Goal: Task Accomplishment & Management: Manage account settings

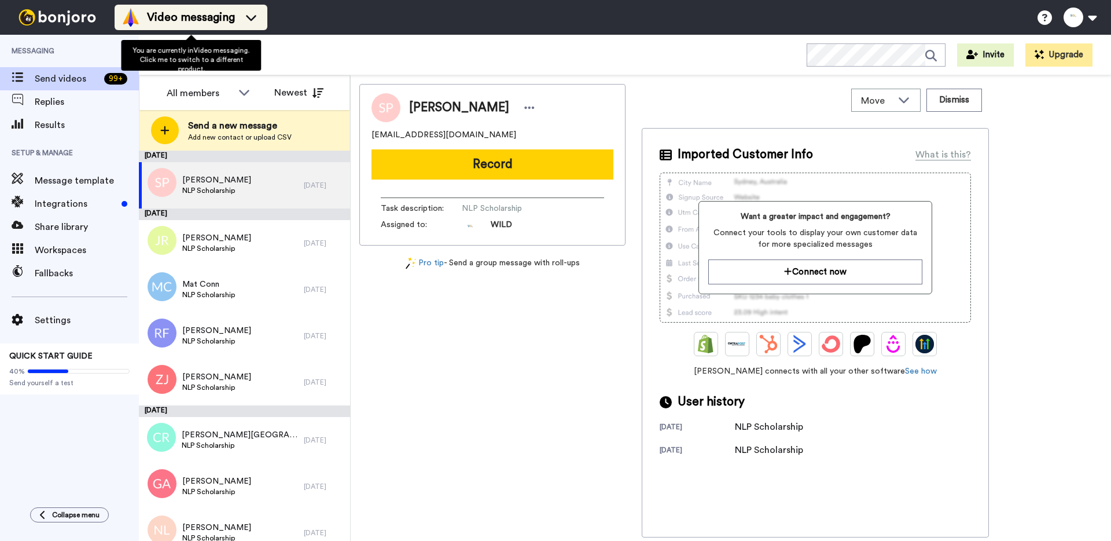
click at [126, 25] on img at bounding box center [131, 17] width 19 height 19
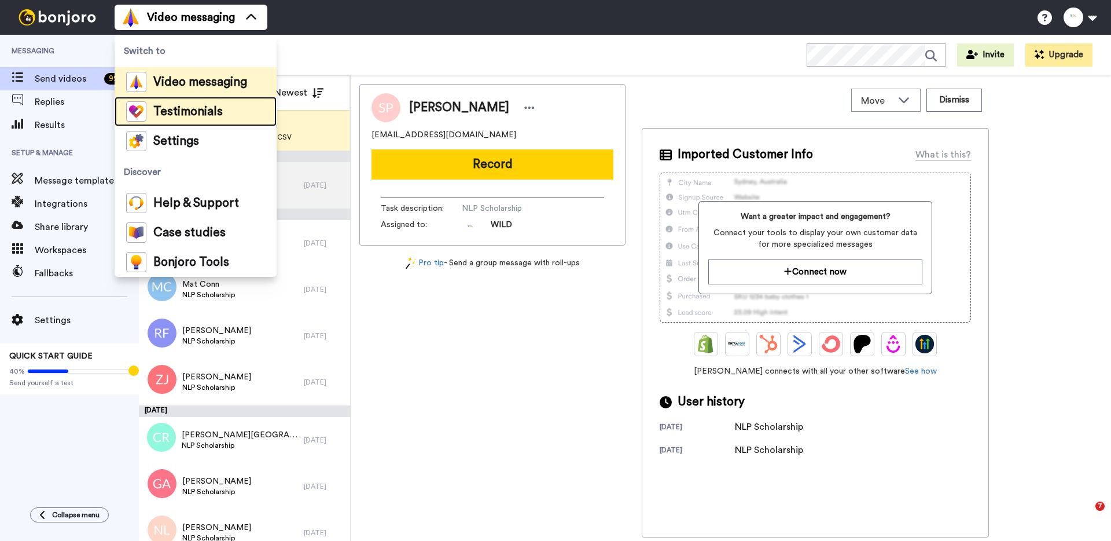
click at [167, 106] on span "Testimonials" at bounding box center [187, 112] width 69 height 12
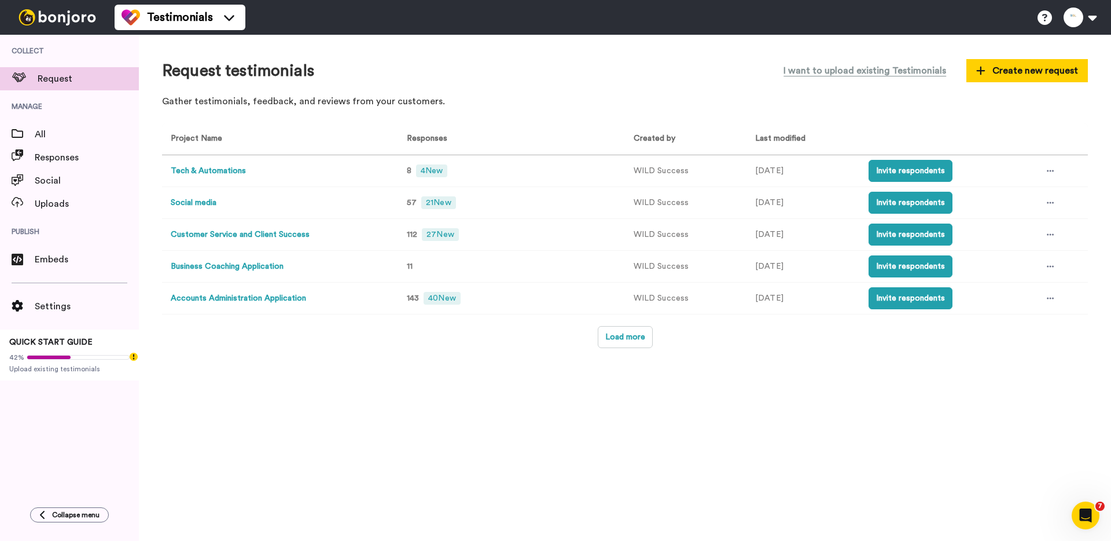
click at [198, 204] on button "Social media" at bounding box center [194, 203] width 46 height 12
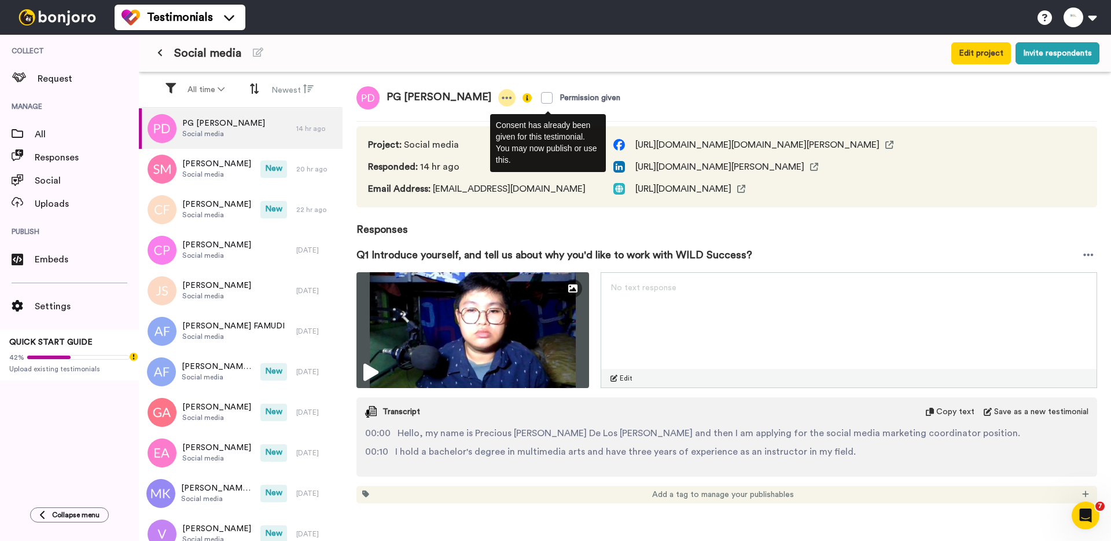
click at [502, 98] on icon at bounding box center [507, 98] width 10 height 12
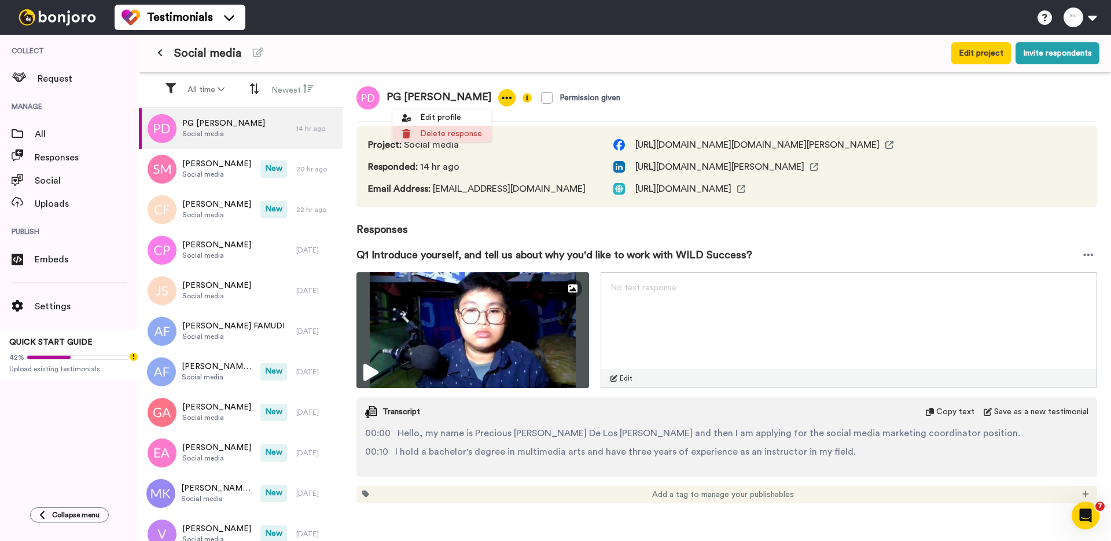
click at [461, 135] on li "Delete response" at bounding box center [441, 134] width 99 height 16
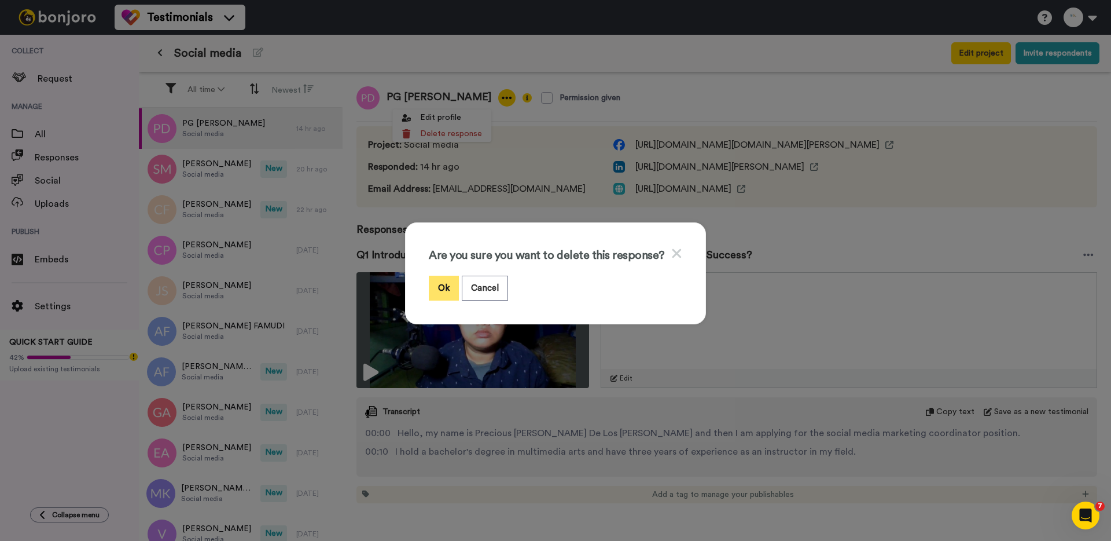
click at [446, 285] on button "Ok" at bounding box center [444, 288] width 30 height 25
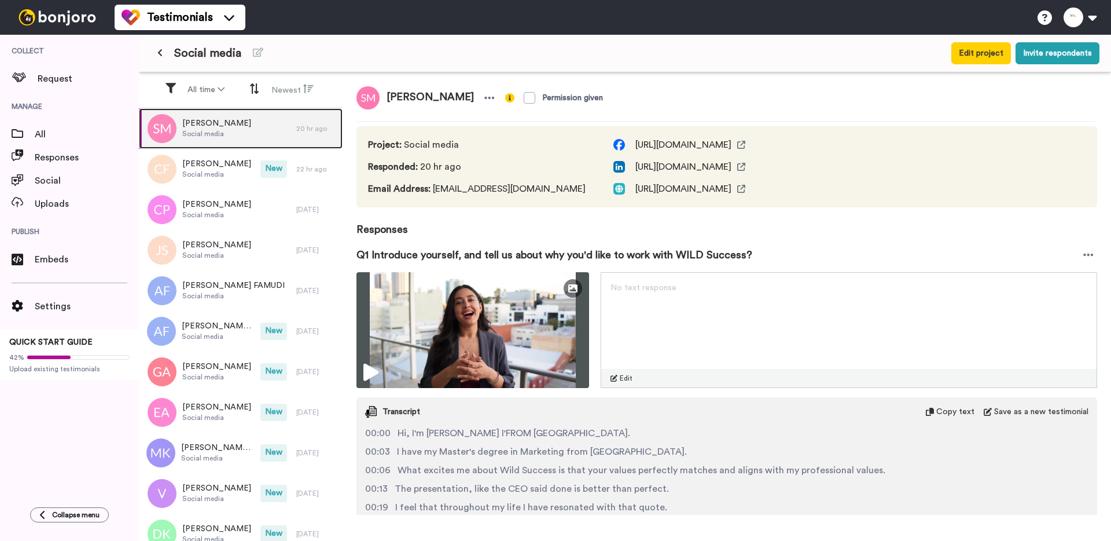
click at [233, 127] on span "[PERSON_NAME]" at bounding box center [216, 123] width 69 height 12
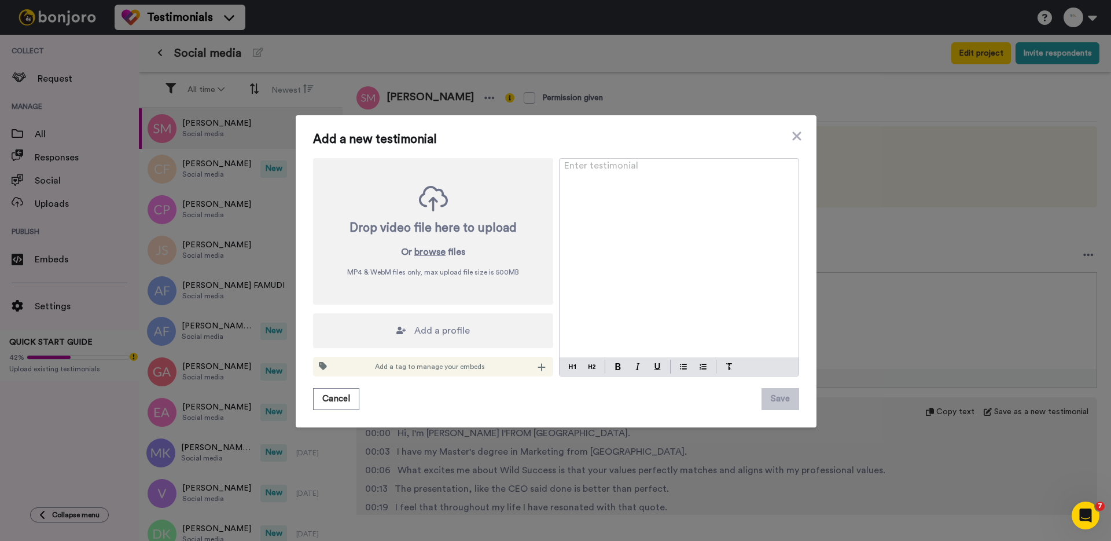
click at [227, 174] on div "Add a new testimonial Drop video file here to upload Or browse files MP4 & WebM…" at bounding box center [555, 270] width 1111 height 541
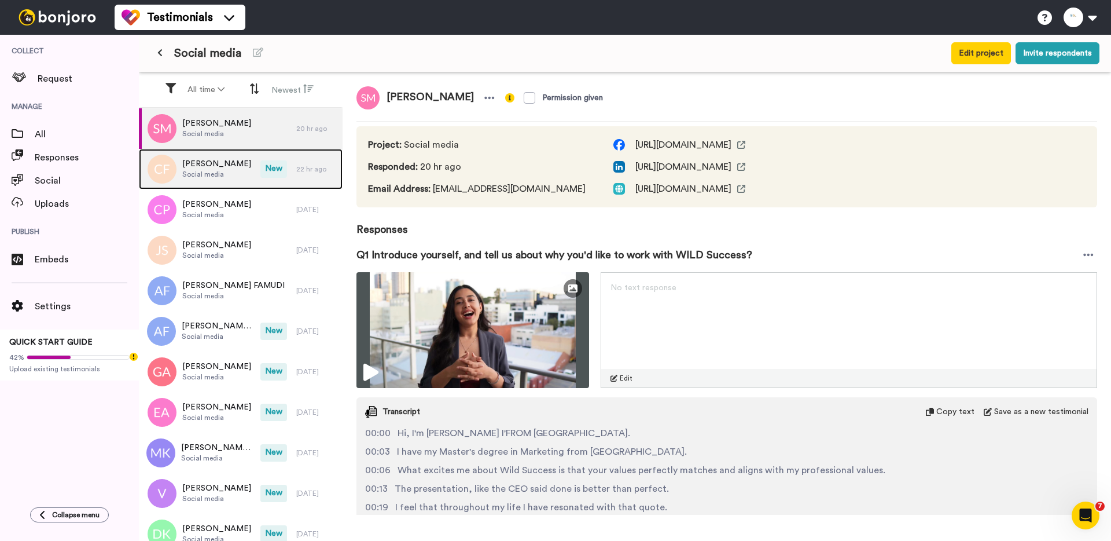
click at [223, 173] on span "Social media" at bounding box center [216, 174] width 69 height 9
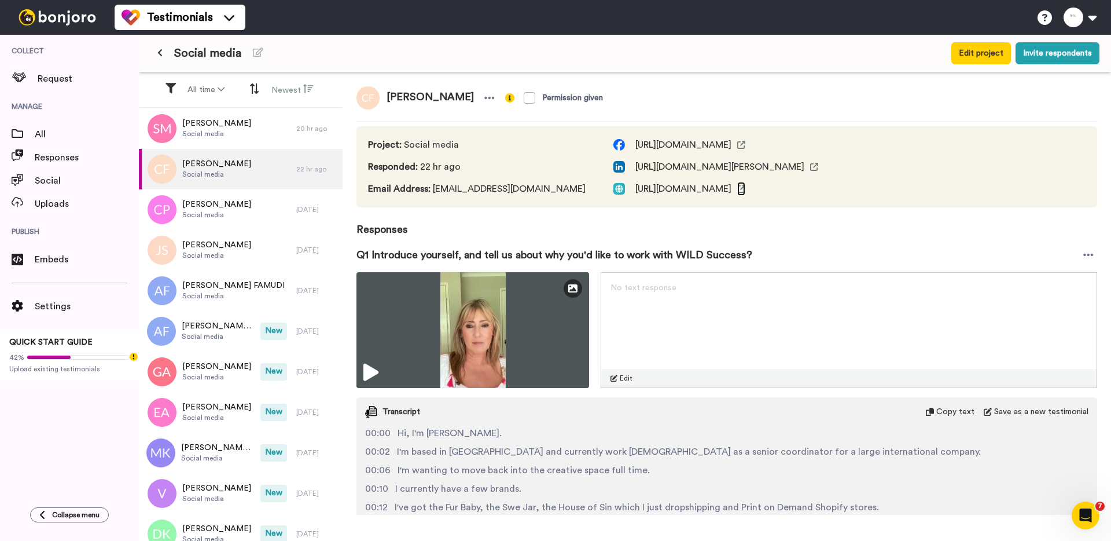
click at [745, 188] on icon at bounding box center [741, 189] width 8 height 8
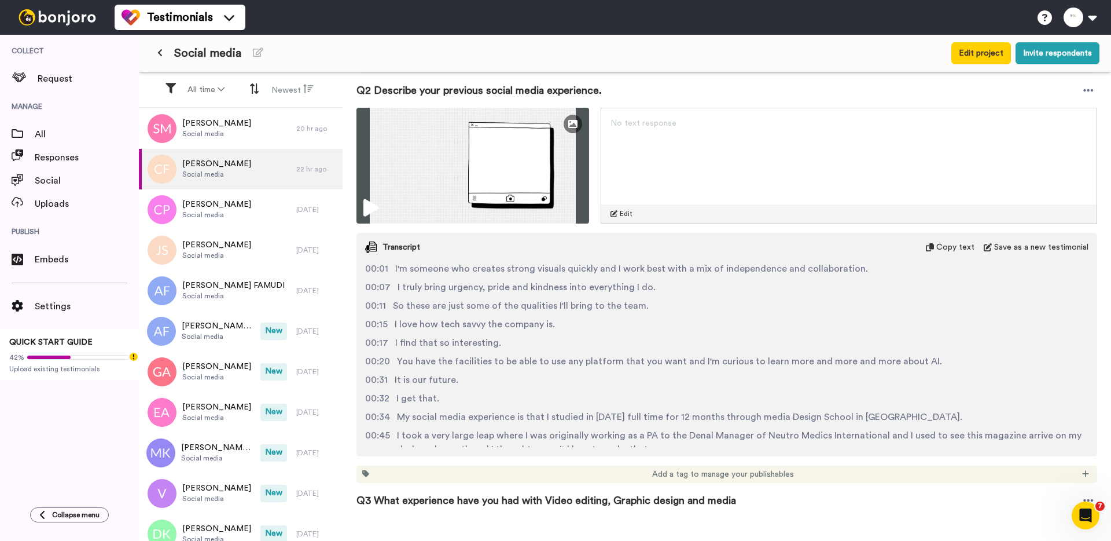
scroll to position [464, 0]
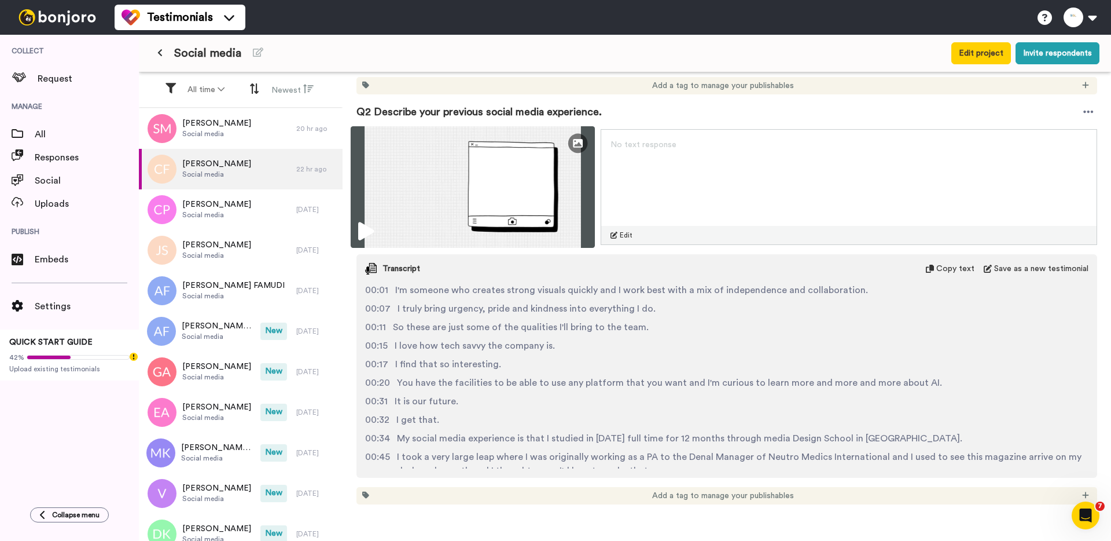
click at [412, 213] on img at bounding box center [473, 187] width 244 height 122
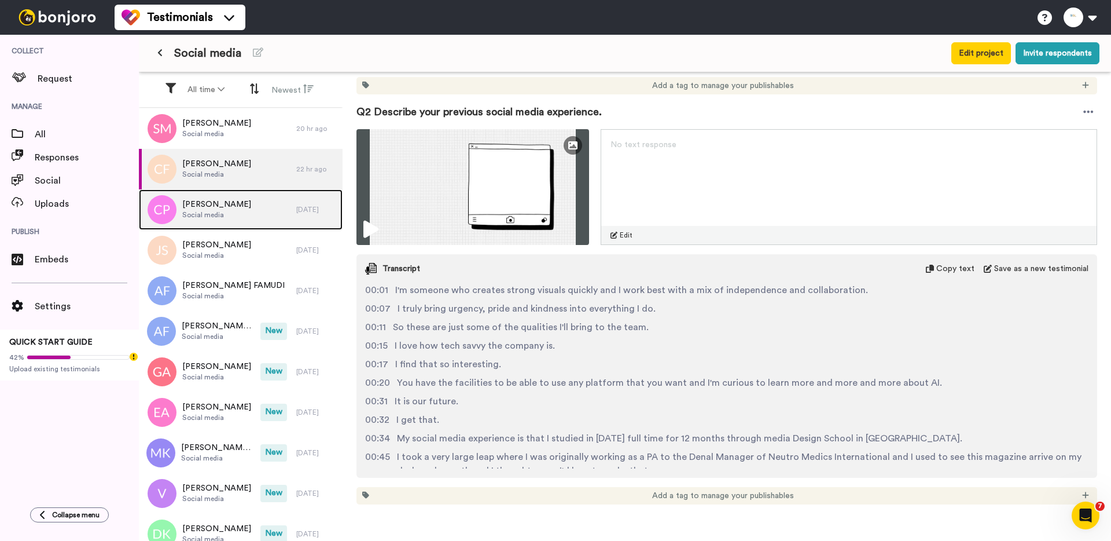
click at [234, 208] on span "[PERSON_NAME]" at bounding box center [216, 205] width 69 height 12
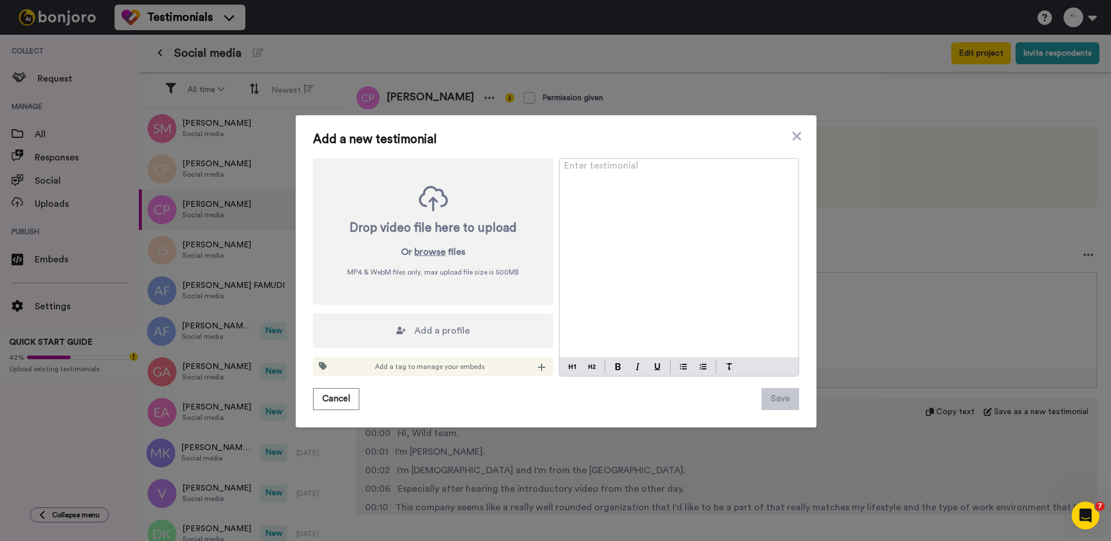
click at [221, 260] on div "Add a new testimonial Drop video file here to upload Or browse files MP4 & WebM…" at bounding box center [555, 270] width 1111 height 541
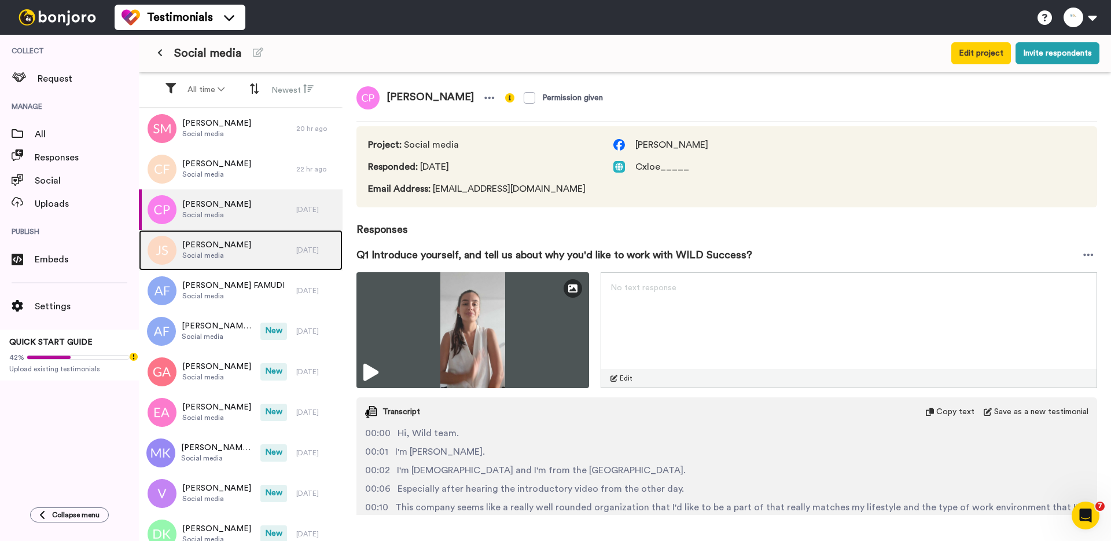
click at [208, 247] on span "[PERSON_NAME]" at bounding box center [216, 245] width 69 height 12
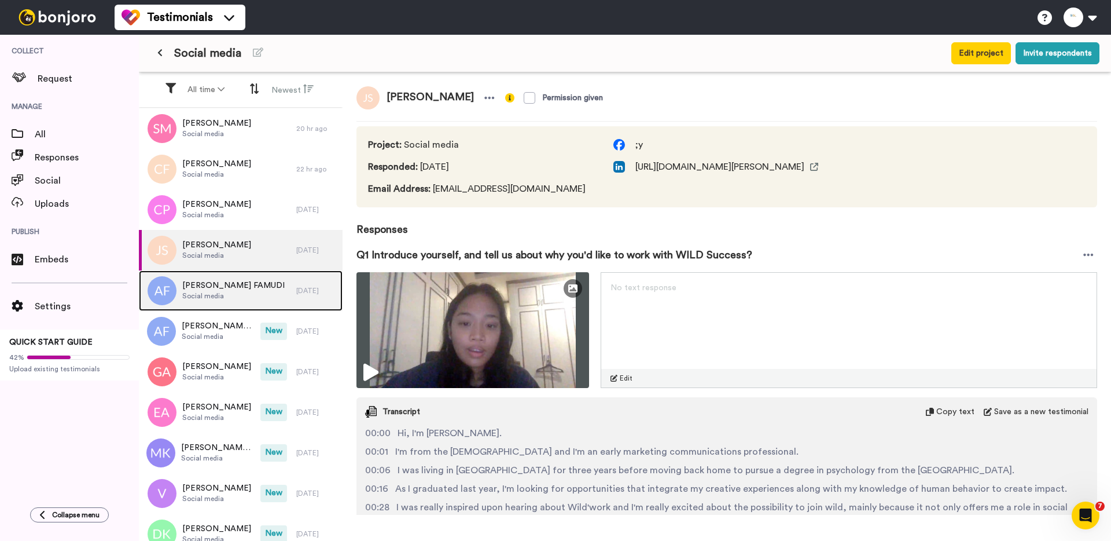
click at [202, 292] on span "Social media" at bounding box center [233, 295] width 102 height 9
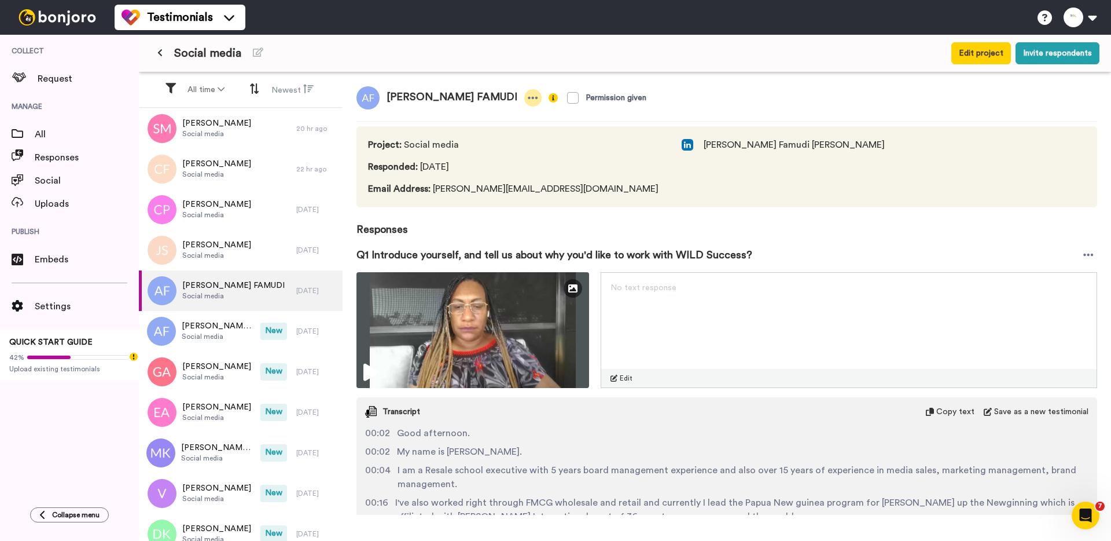
click at [528, 98] on icon at bounding box center [533, 98] width 10 height 12
click at [461, 137] on li "Delete response" at bounding box center [455, 134] width 99 height 16
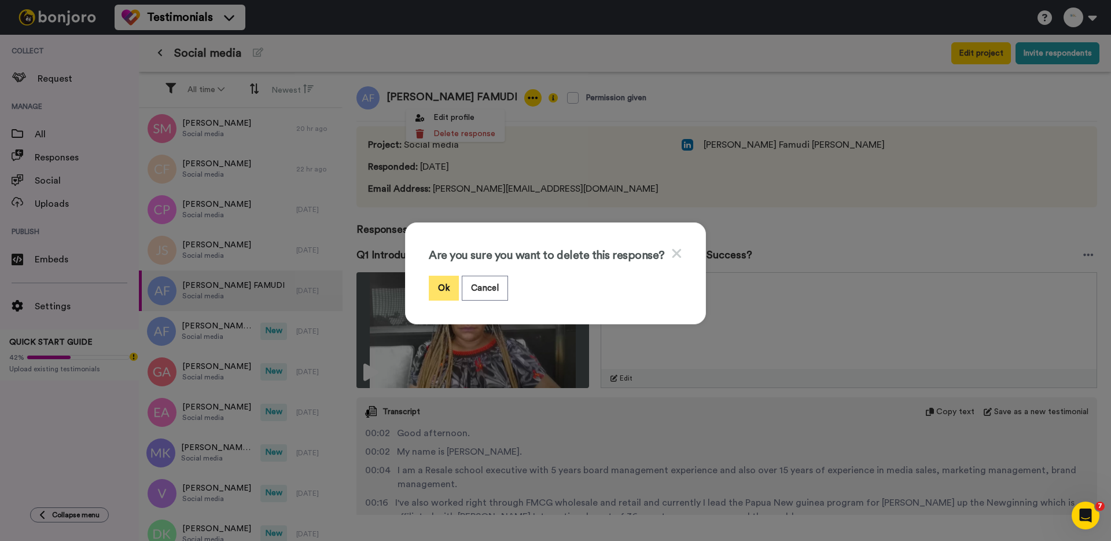
click at [448, 285] on button "Ok" at bounding box center [444, 288] width 30 height 25
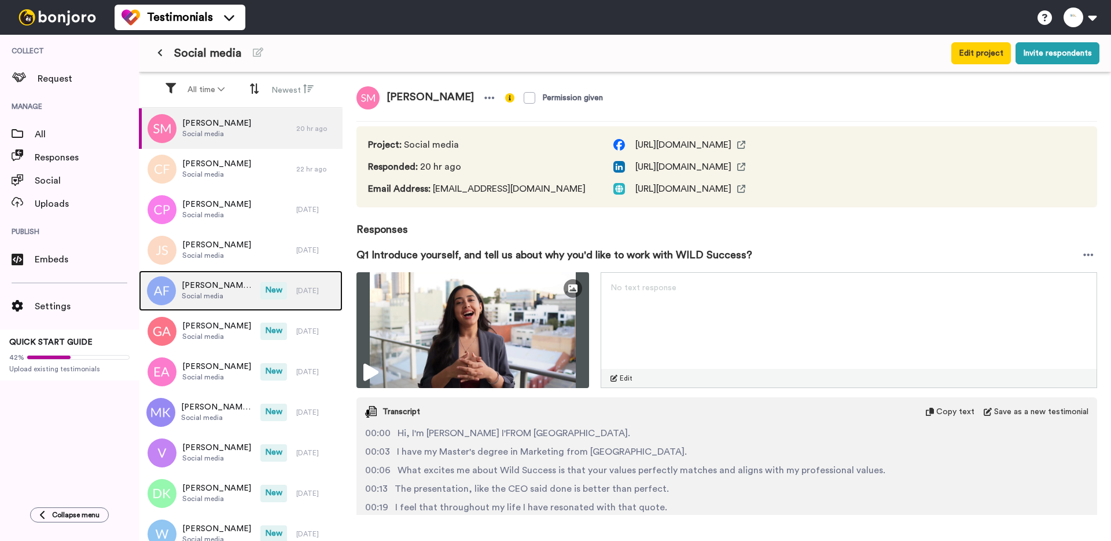
click at [225, 289] on span "[PERSON_NAME] FAMUDI" at bounding box center [218, 286] width 73 height 12
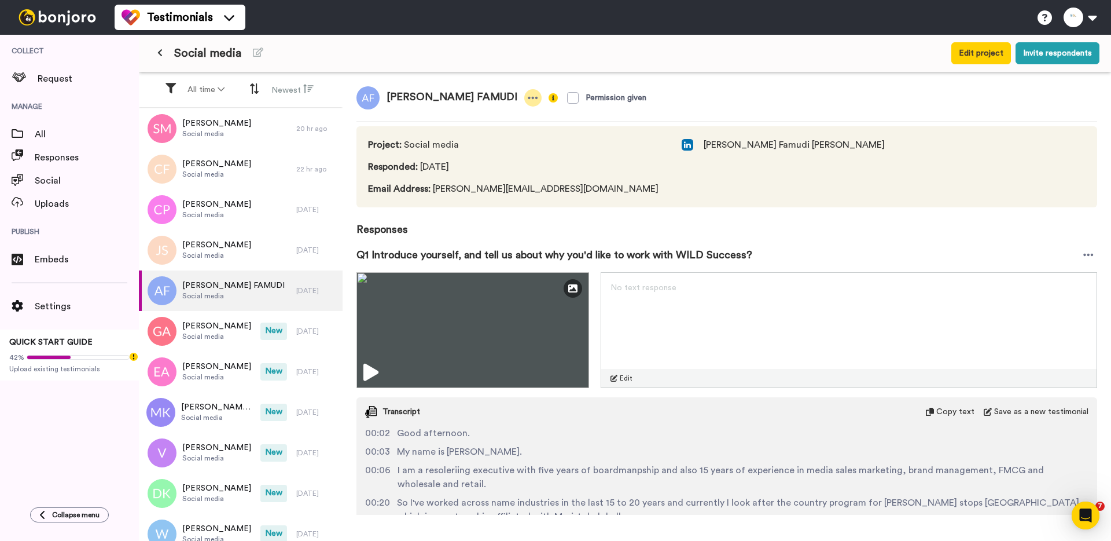
click at [528, 97] on icon at bounding box center [533, 98] width 10 height 2
click at [459, 135] on li "Delete response" at bounding box center [455, 134] width 99 height 16
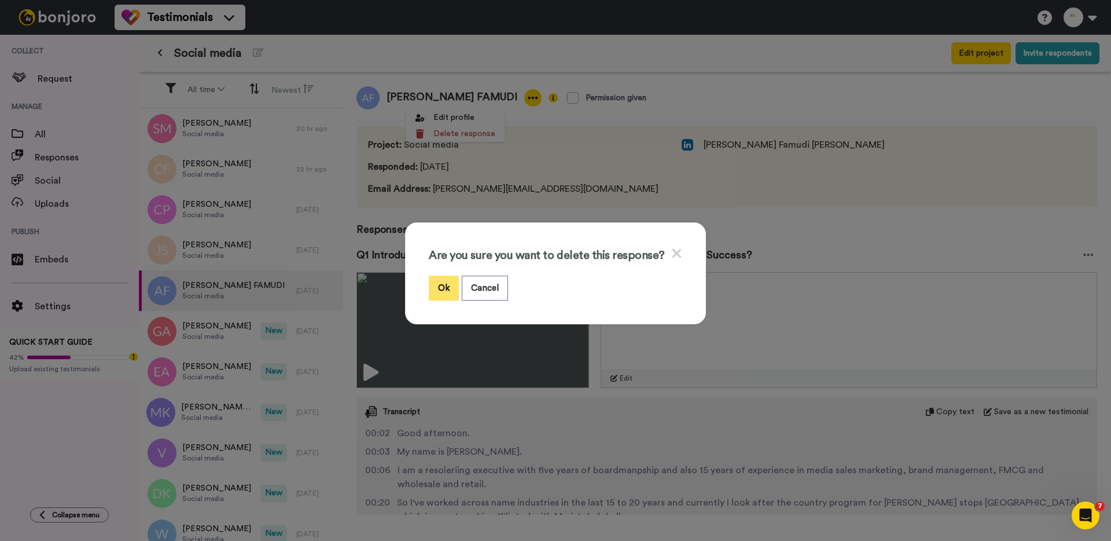
click at [440, 290] on button "Ok" at bounding box center [444, 288] width 30 height 25
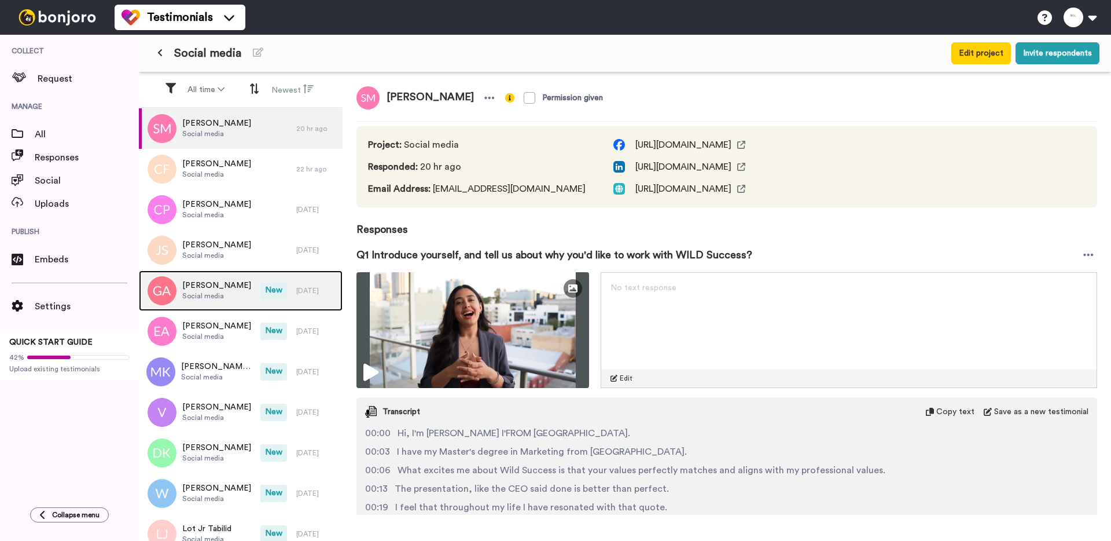
click at [221, 293] on span "Social media" at bounding box center [216, 295] width 69 height 9
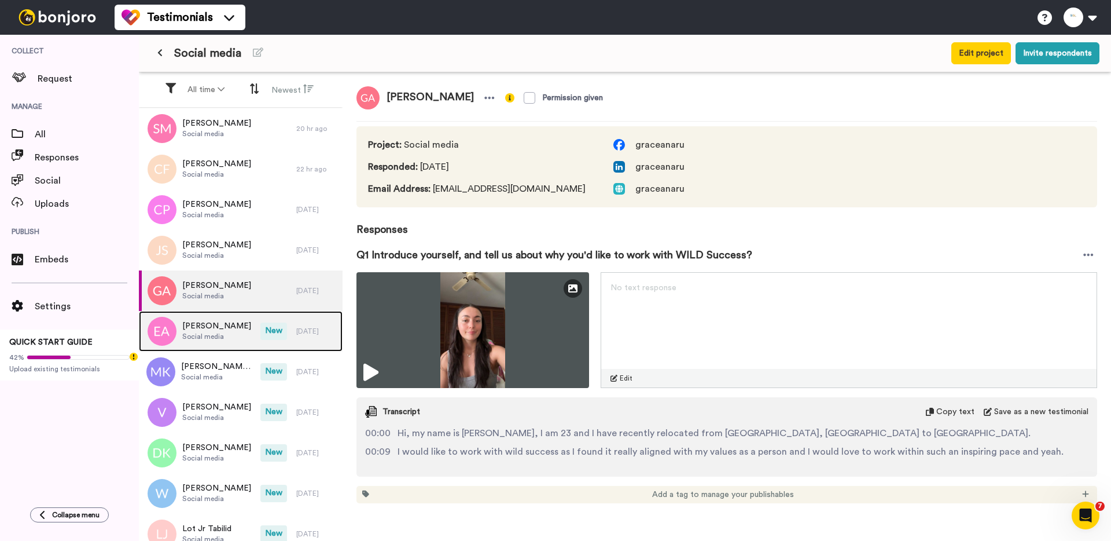
click at [224, 328] on span "[PERSON_NAME]" at bounding box center [216, 326] width 69 height 12
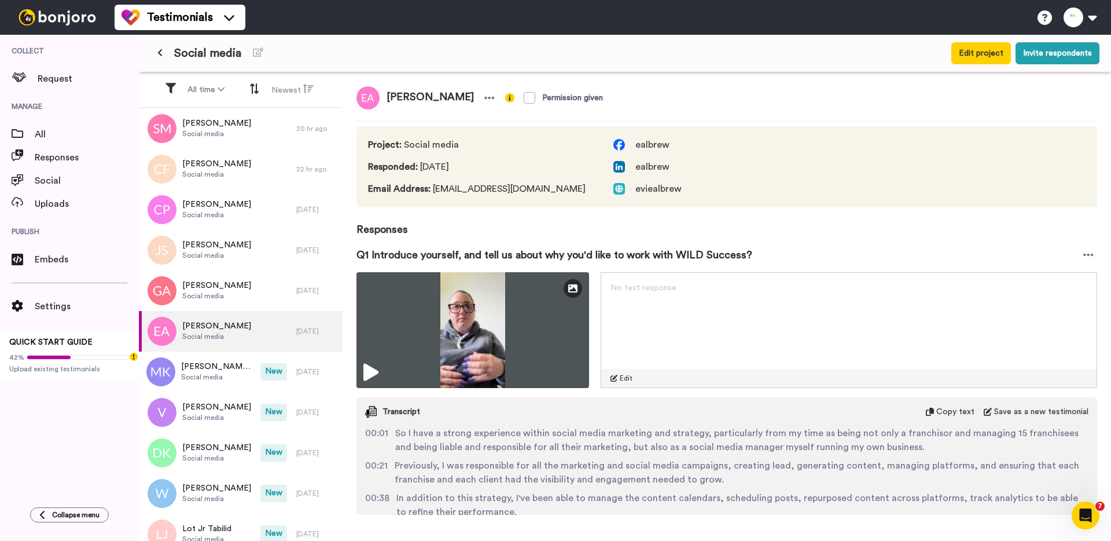
click at [647, 193] on span "eviealbrew" at bounding box center [659, 189] width 46 height 14
click at [485, 98] on icon at bounding box center [490, 98] width 10 height 2
click at [459, 53] on div "Social media" at bounding box center [466, 53] width 633 height 21
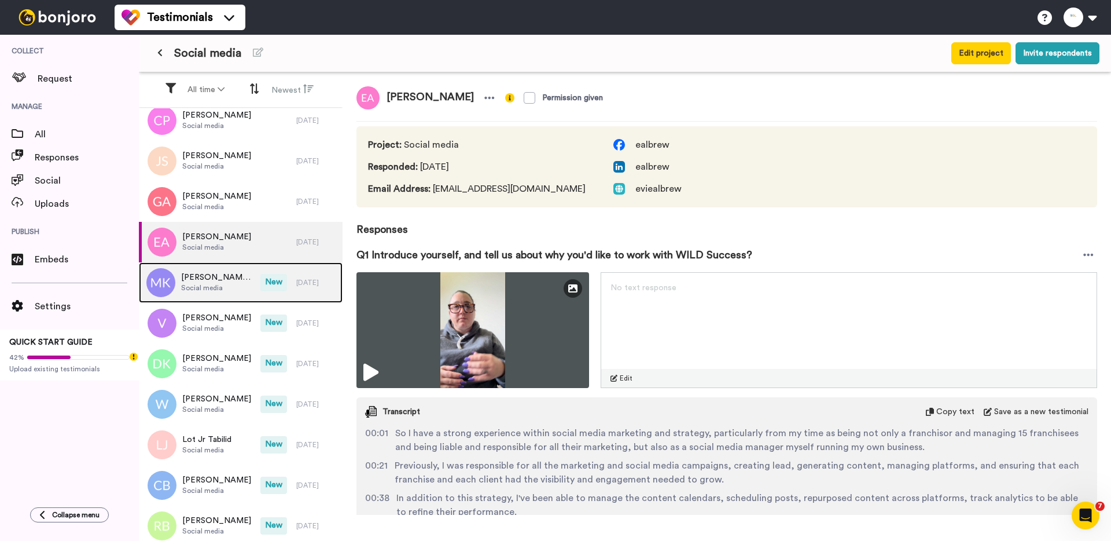
click at [213, 286] on span "Social media" at bounding box center [218, 287] width 74 height 9
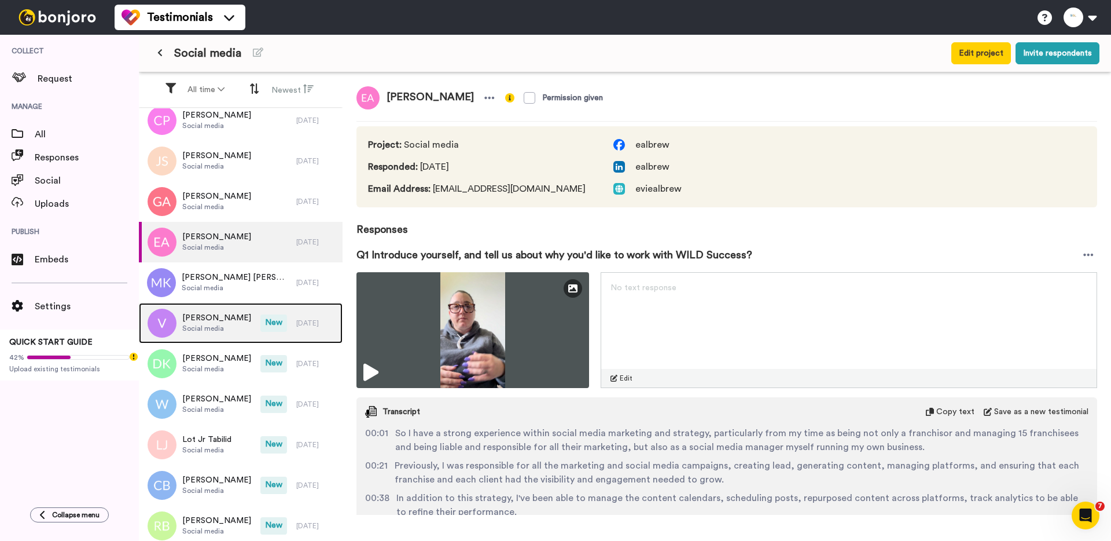
click at [208, 322] on span "Vendela" at bounding box center [216, 318] width 69 height 12
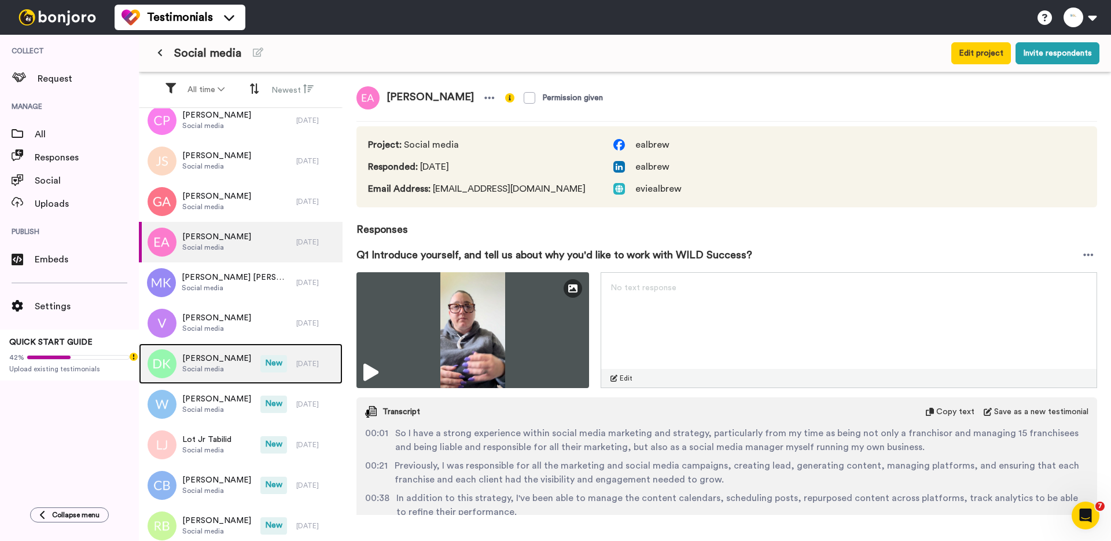
click at [208, 358] on span "[PERSON_NAME]" at bounding box center [216, 358] width 69 height 12
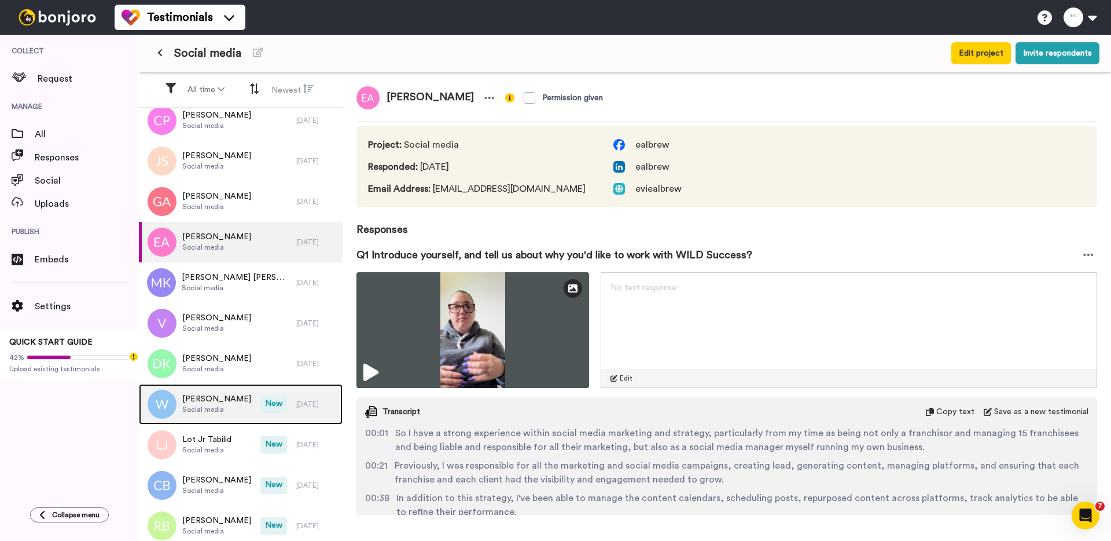
click at [209, 397] on span "[PERSON_NAME]" at bounding box center [216, 399] width 69 height 12
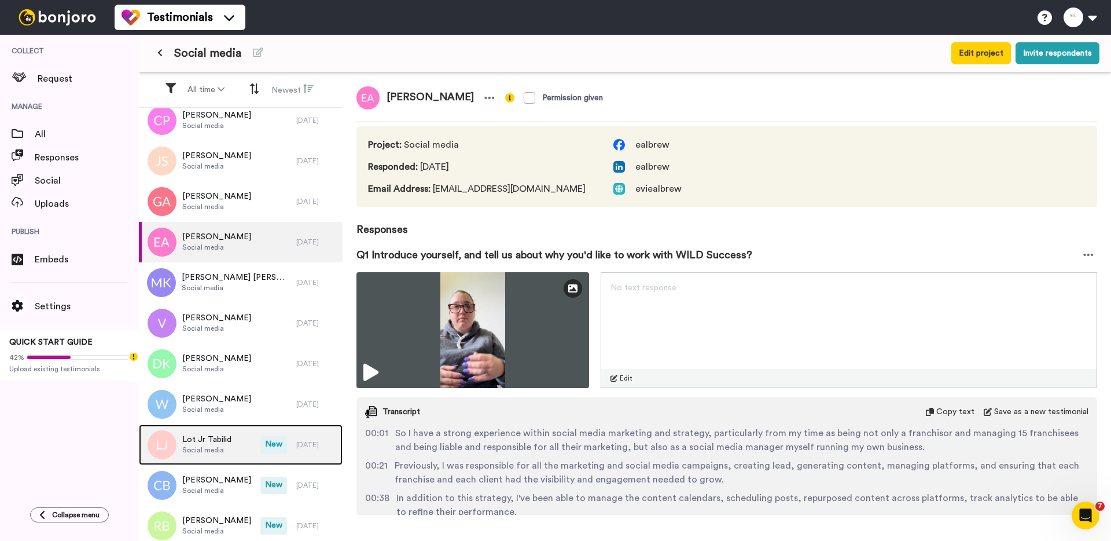
click at [206, 443] on span "Lot Jr Tabilid" at bounding box center [206, 440] width 49 height 12
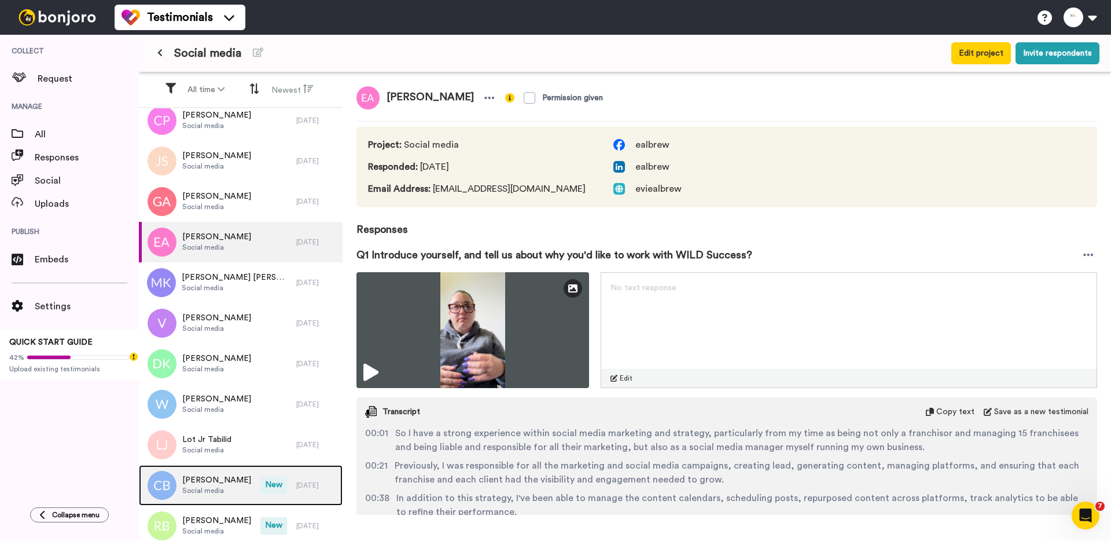
click at [206, 484] on span "[PERSON_NAME]" at bounding box center [216, 480] width 69 height 12
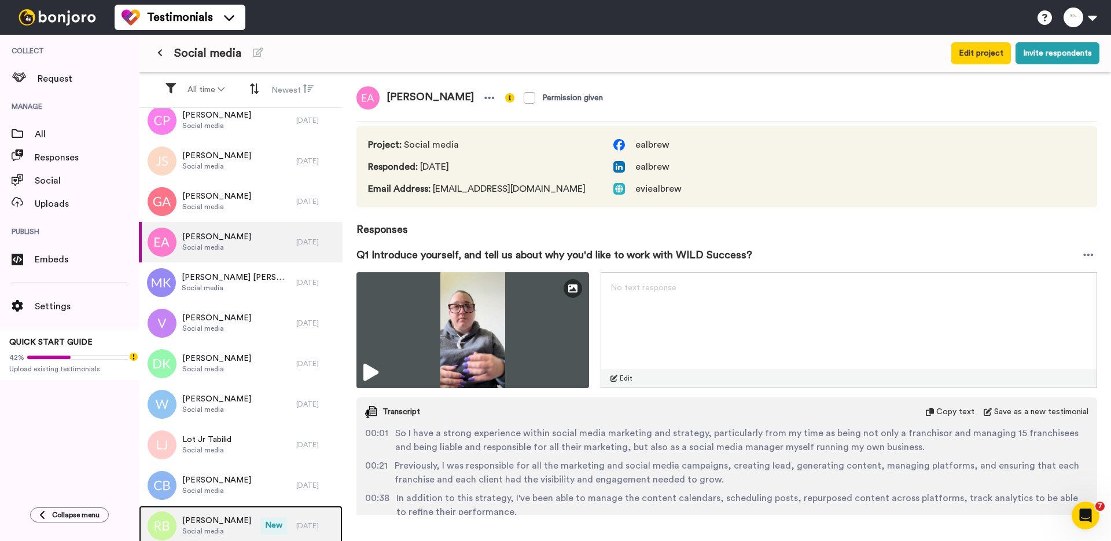
click at [205, 517] on span "[PERSON_NAME] Beatingo" at bounding box center [216, 521] width 69 height 12
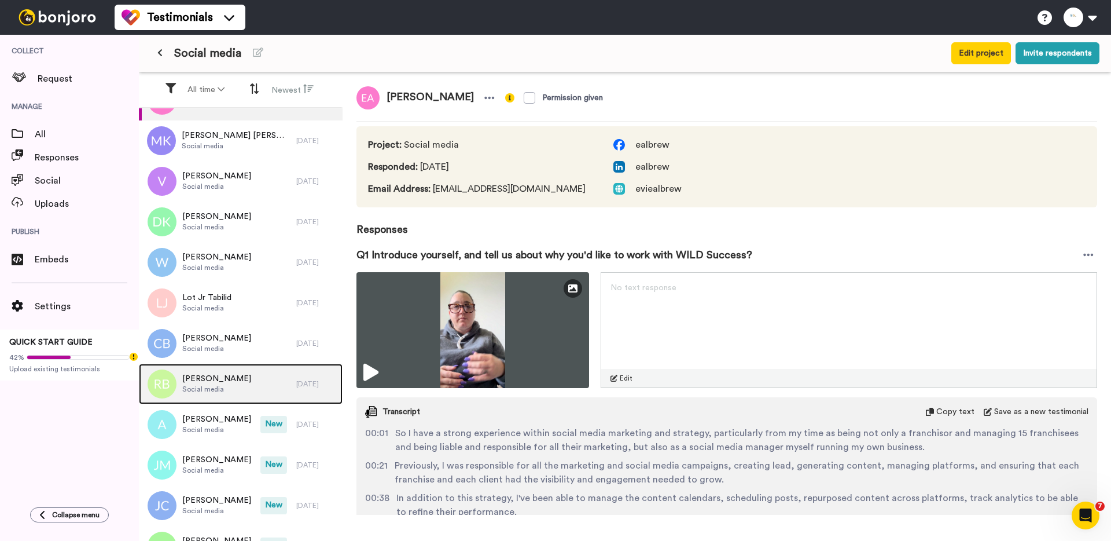
scroll to position [330, 0]
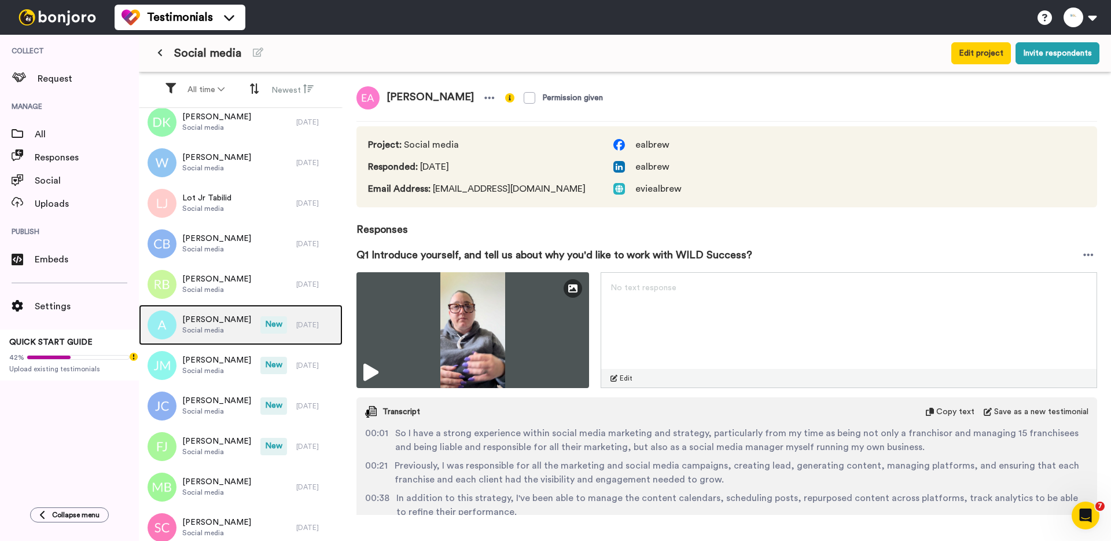
click at [206, 331] on span "Social media" at bounding box center [216, 329] width 69 height 9
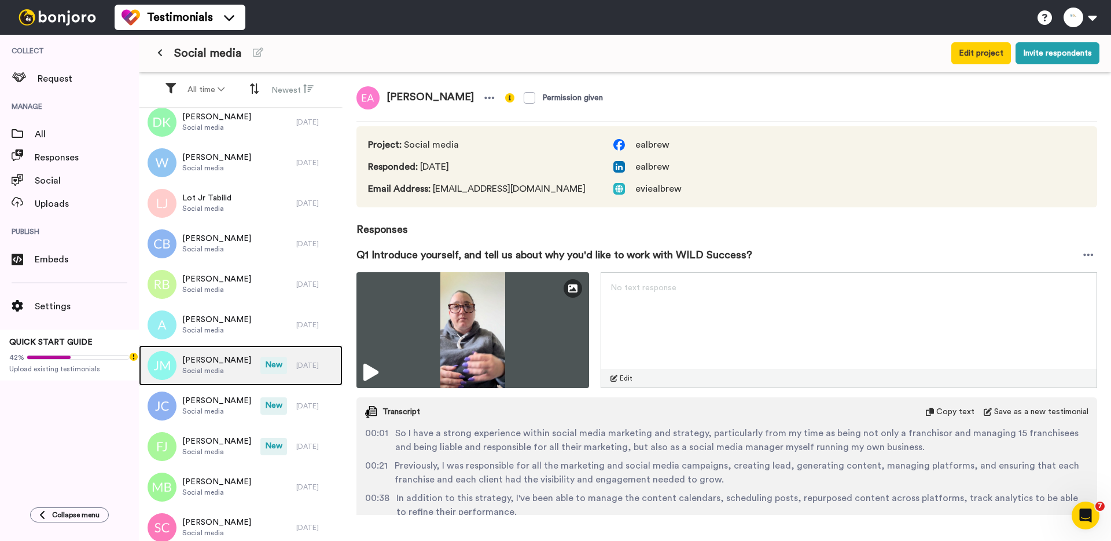
click at [206, 365] on span "[PERSON_NAME]" at bounding box center [216, 360] width 69 height 12
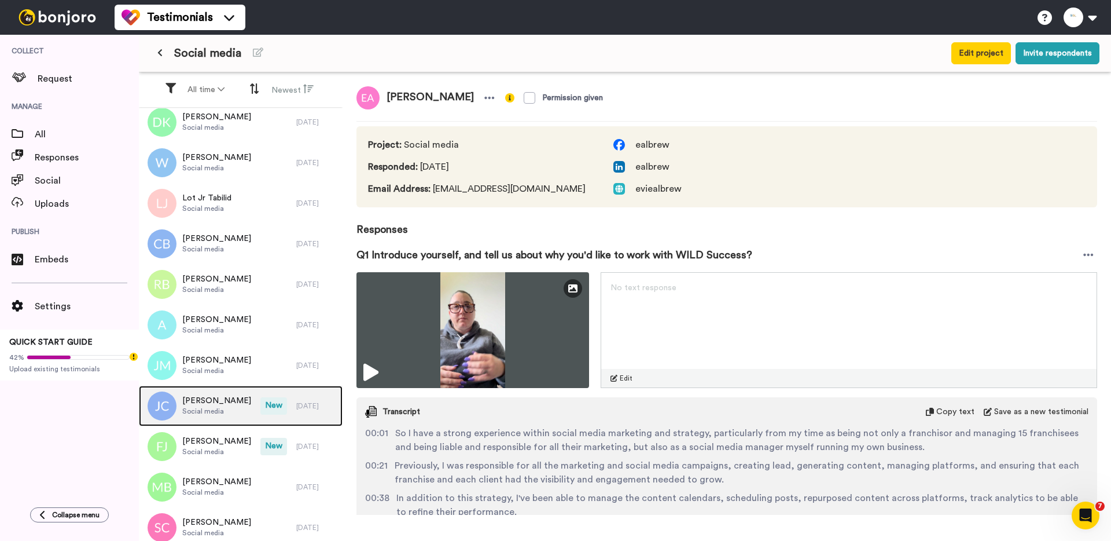
click at [206, 406] on span "Social media" at bounding box center [216, 410] width 69 height 9
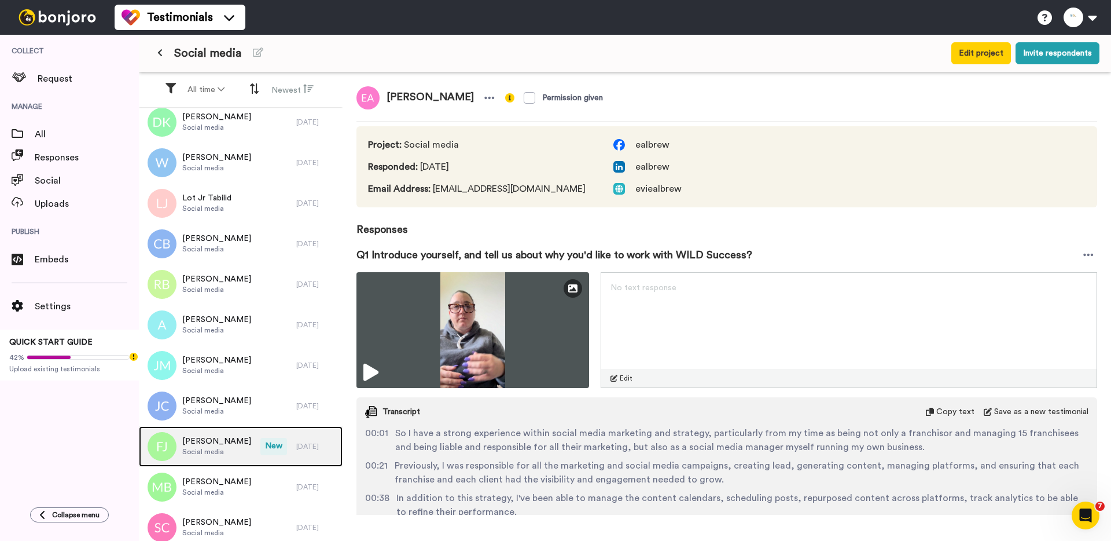
click at [207, 444] on span "Fatima Jawad" at bounding box center [216, 441] width 69 height 12
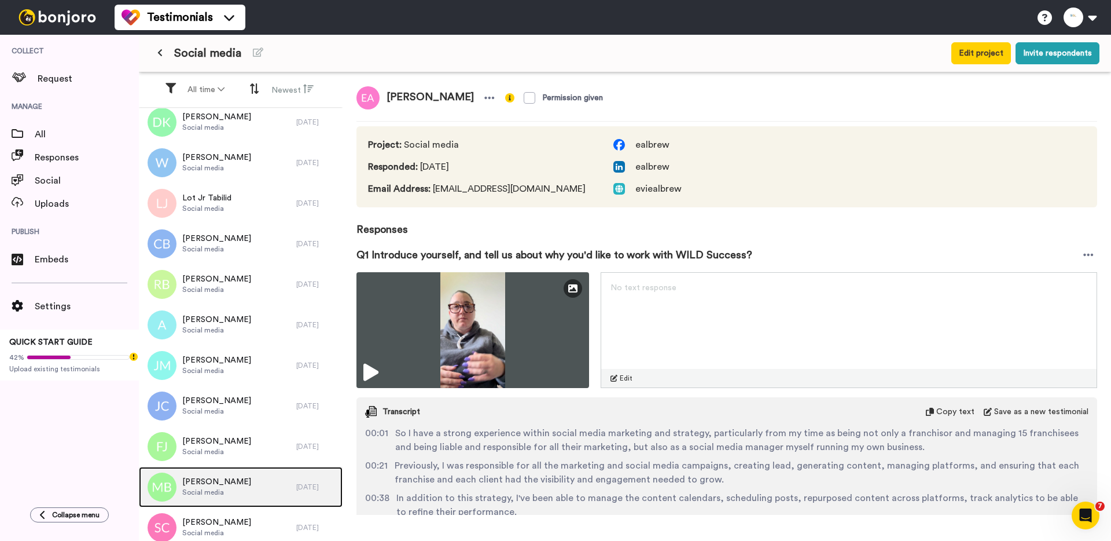
click at [207, 486] on span "Mija Belamide" at bounding box center [216, 482] width 69 height 12
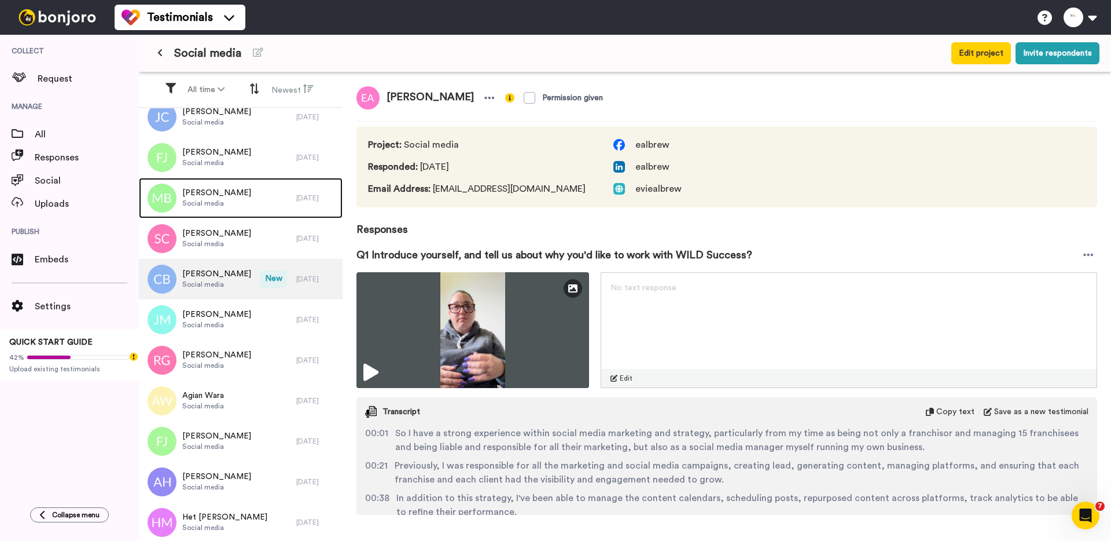
scroll to position [634, 0]
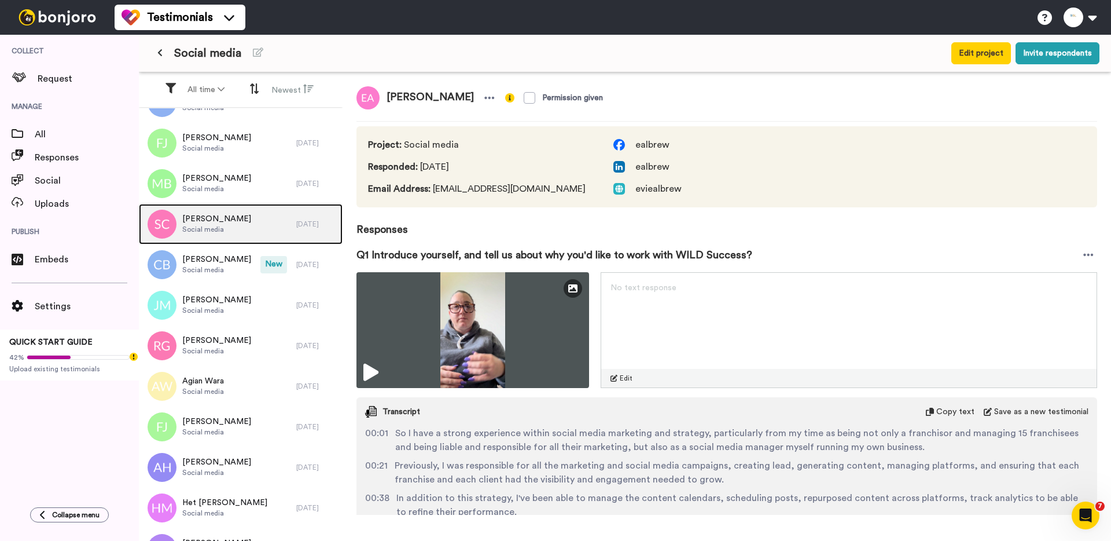
click at [214, 219] on span "Surbhi Chhabra" at bounding box center [216, 219] width 69 height 12
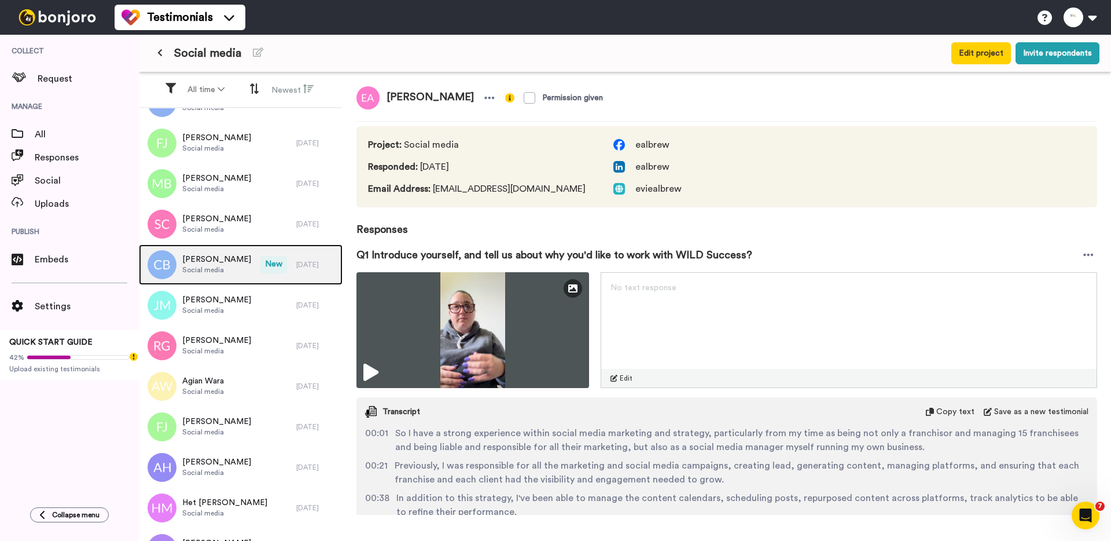
click at [212, 262] on span "[PERSON_NAME]" at bounding box center [216, 260] width 69 height 12
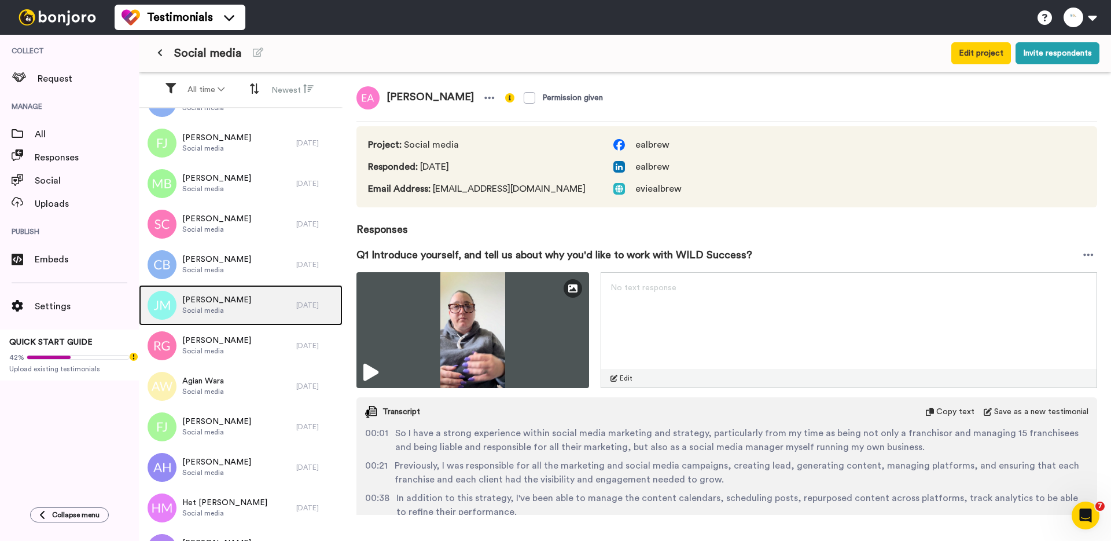
click at [211, 313] on span "Social media" at bounding box center [216, 310] width 69 height 9
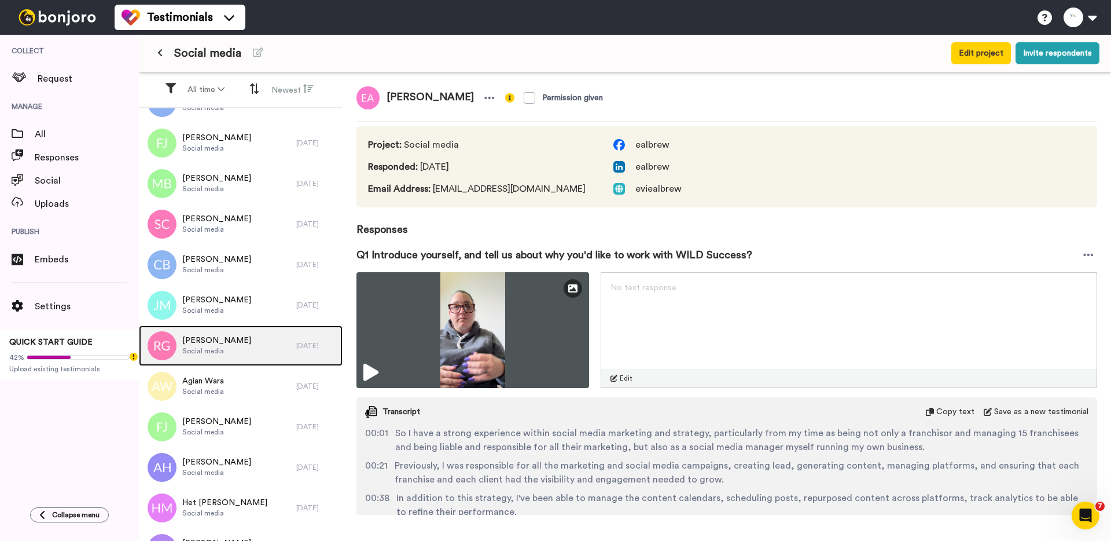
click at [210, 337] on span "Richard Gibson" at bounding box center [216, 341] width 69 height 12
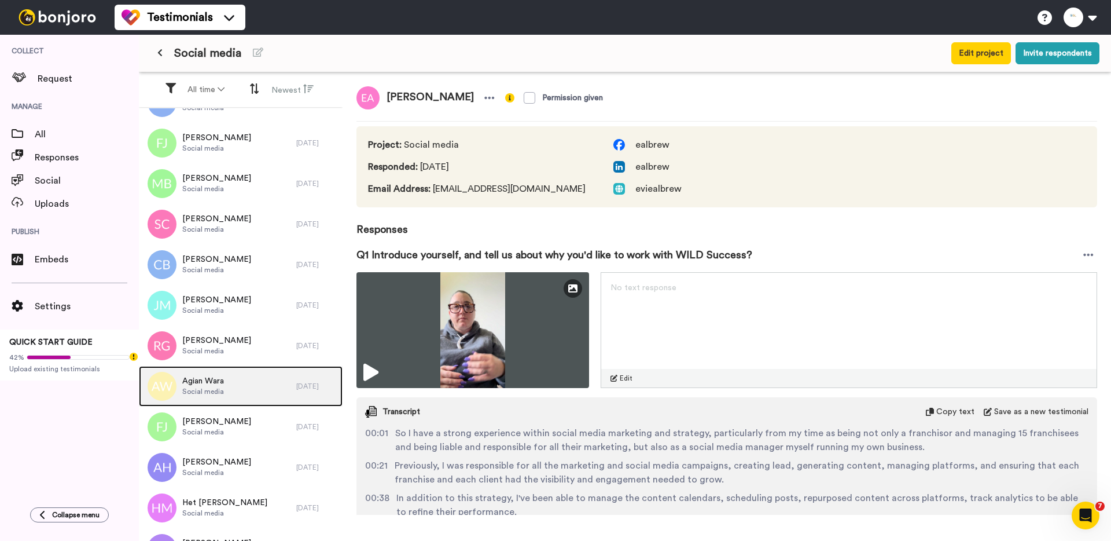
click at [207, 391] on span "Social media" at bounding box center [203, 391] width 42 height 9
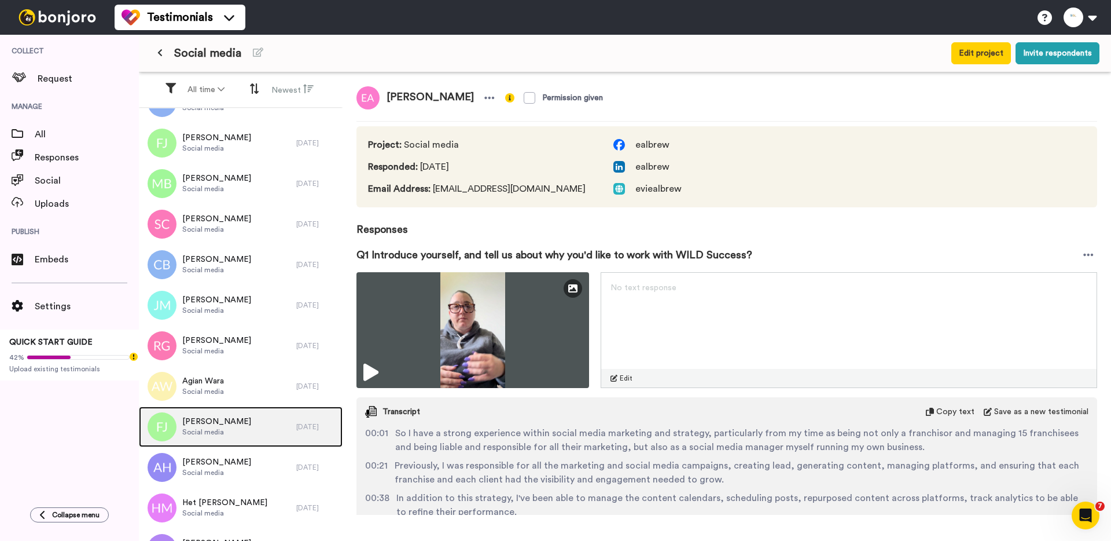
click at [204, 418] on span "Fatima Jawad" at bounding box center [216, 422] width 69 height 12
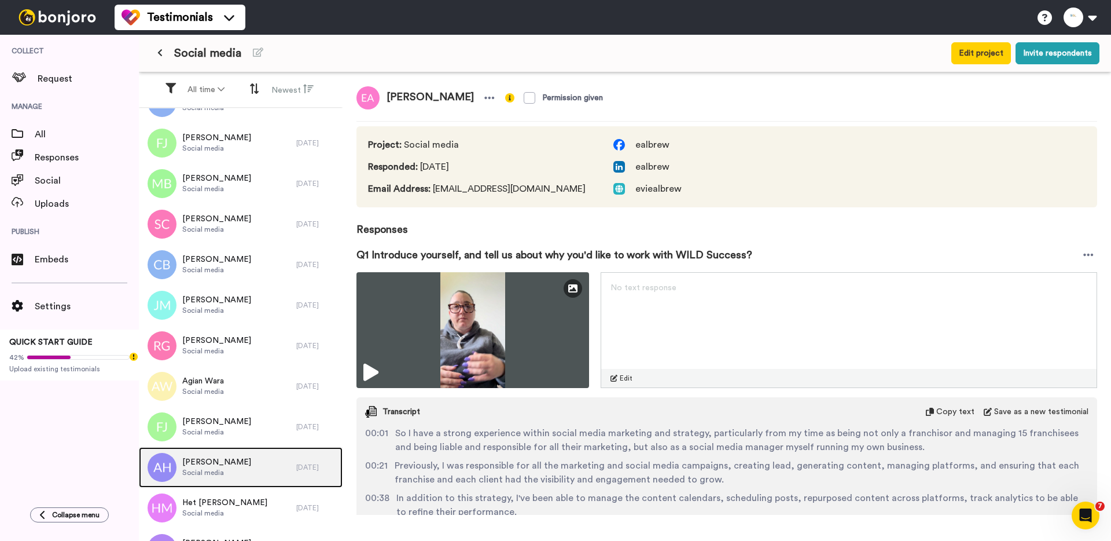
click at [204, 473] on span "Social media" at bounding box center [216, 472] width 69 height 9
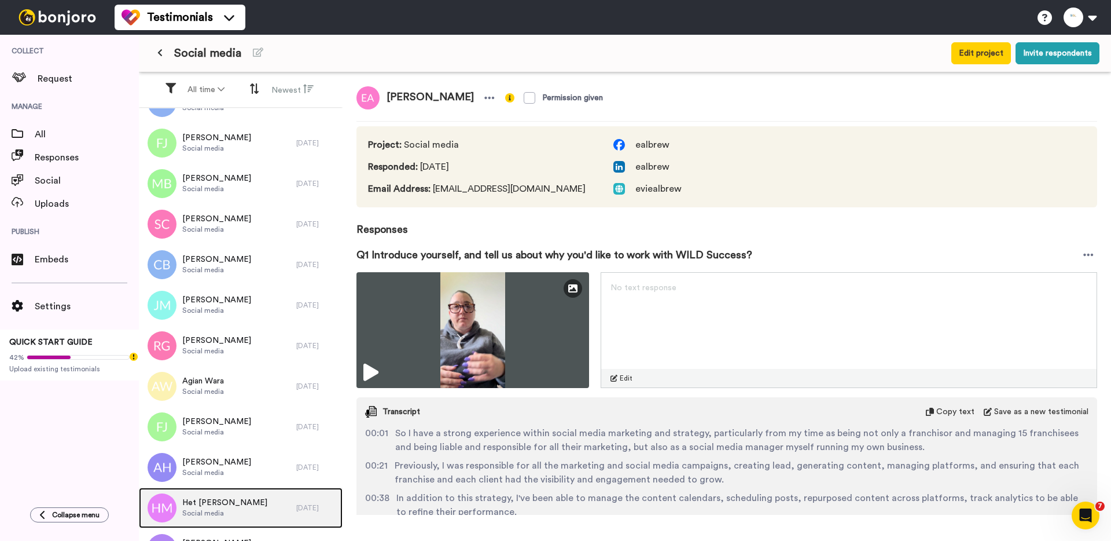
click at [203, 502] on span "Het Mistry" at bounding box center [224, 503] width 85 height 12
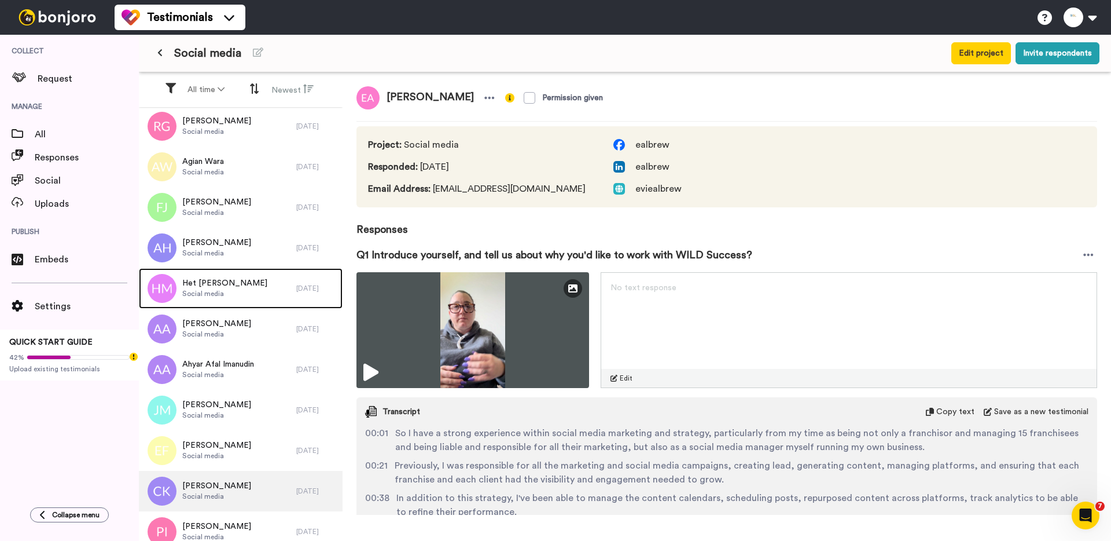
scroll to position [862, 0]
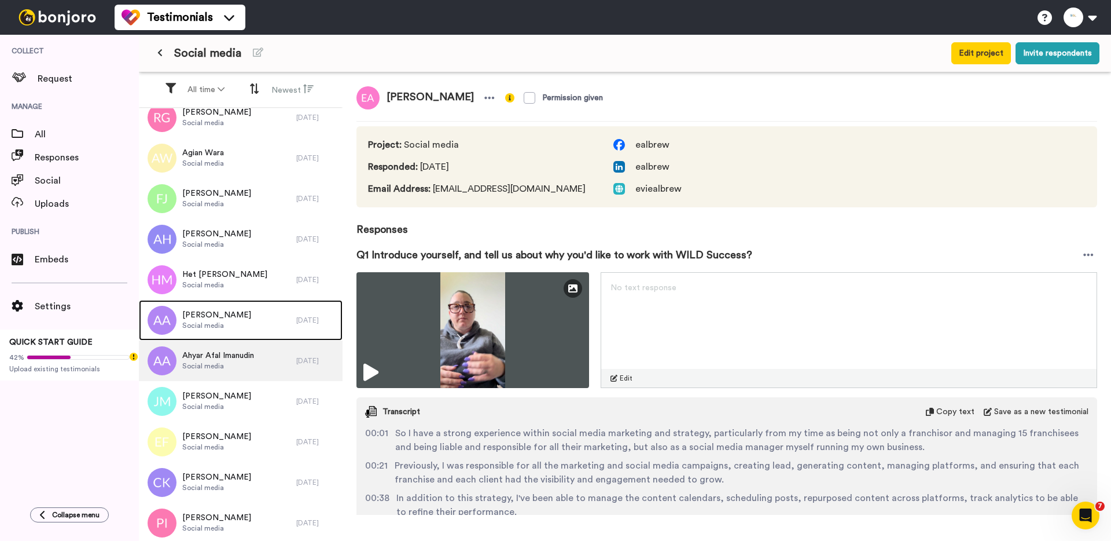
click at [197, 329] on div "Ali Ahmad Social media" at bounding box center [216, 320] width 69 height 22
click at [197, 362] on span "Social media" at bounding box center [218, 365] width 72 height 9
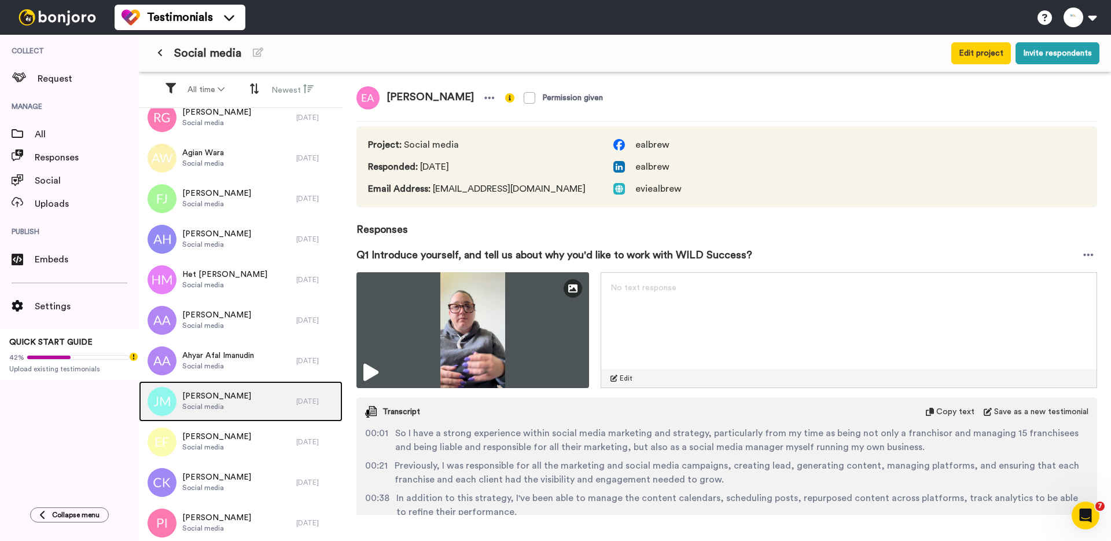
click at [197, 406] on span "Social media" at bounding box center [216, 406] width 69 height 9
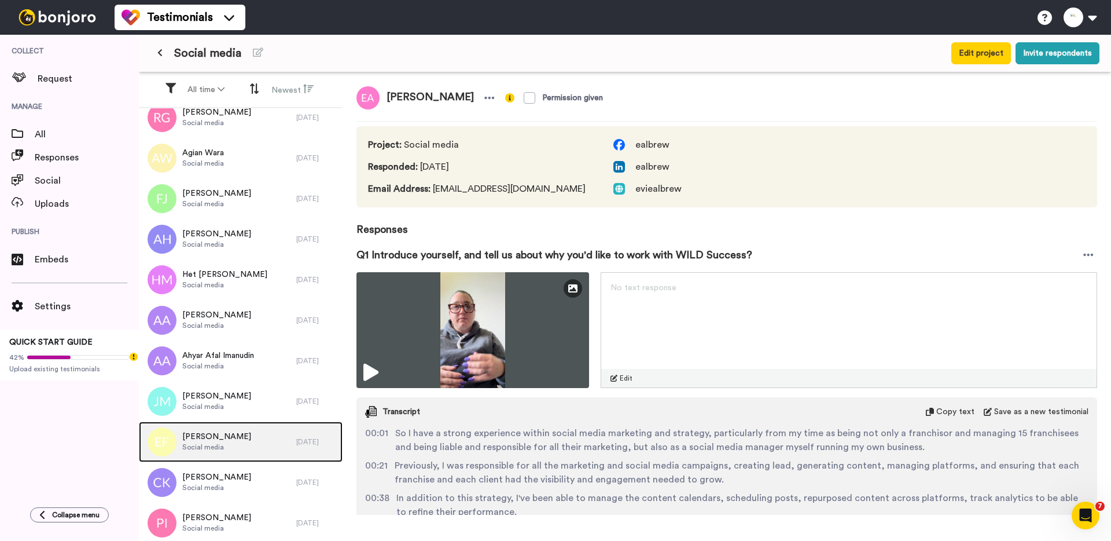
click at [195, 447] on span "Social media" at bounding box center [216, 446] width 69 height 9
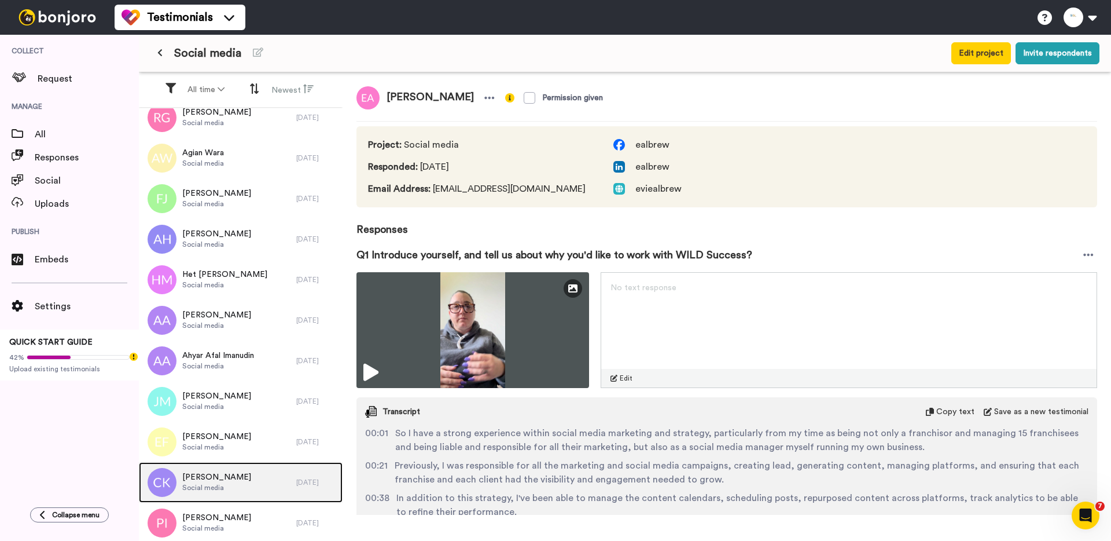
click at [195, 488] on span "Social media" at bounding box center [216, 487] width 69 height 9
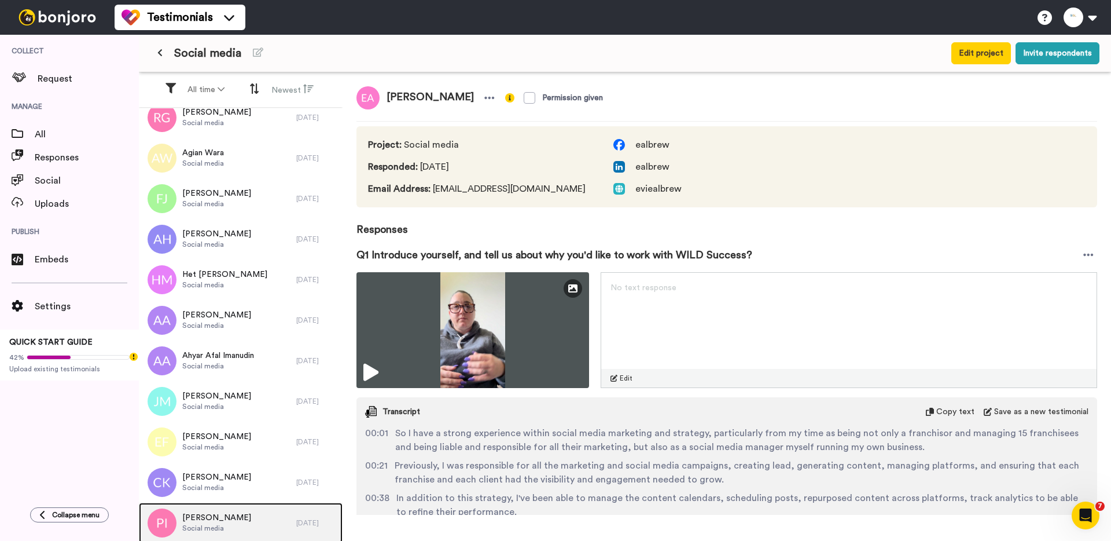
click at [195, 518] on span "Pavel Ivicic" at bounding box center [216, 518] width 69 height 12
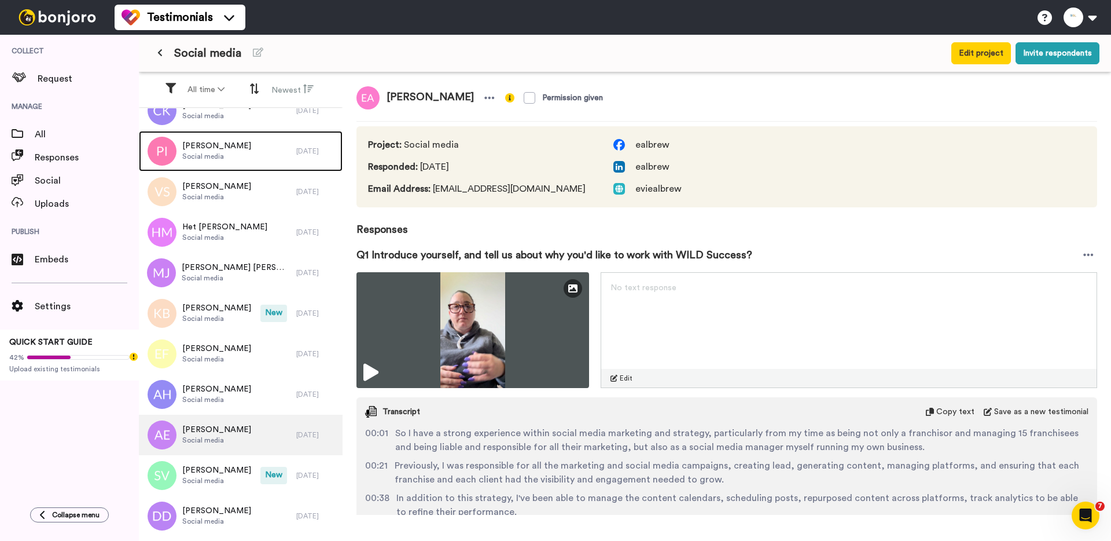
scroll to position [1237, 0]
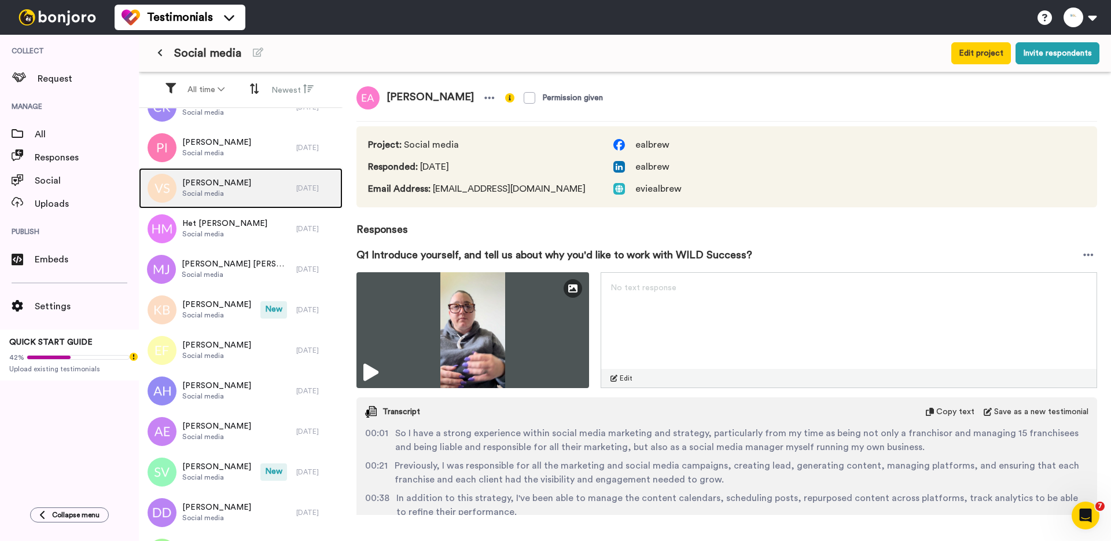
click at [212, 182] on span "Vuk Stojisavljevic" at bounding box center [216, 183] width 69 height 12
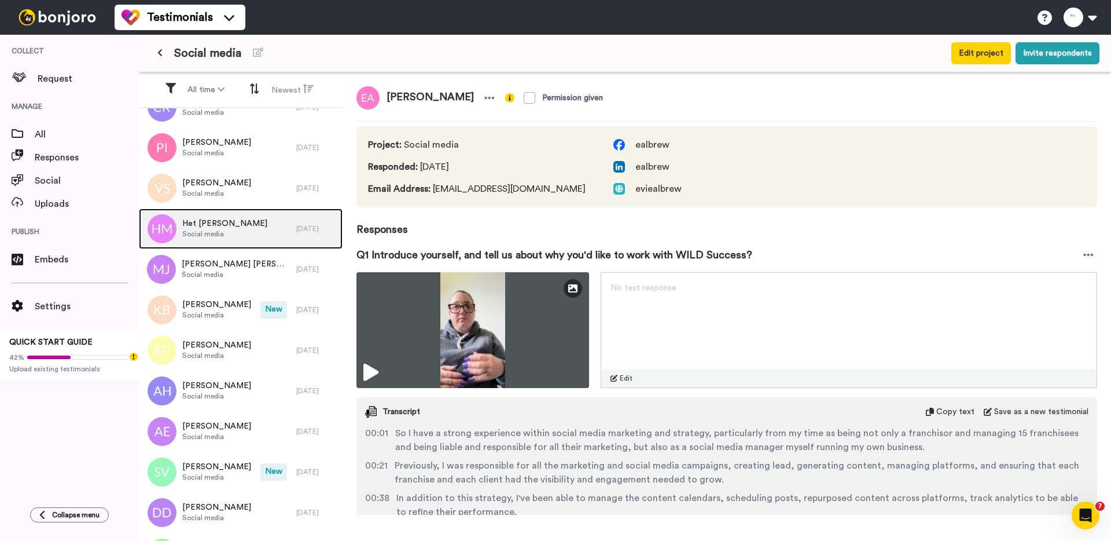
click at [210, 227] on span "Het Mistry" at bounding box center [224, 224] width 85 height 12
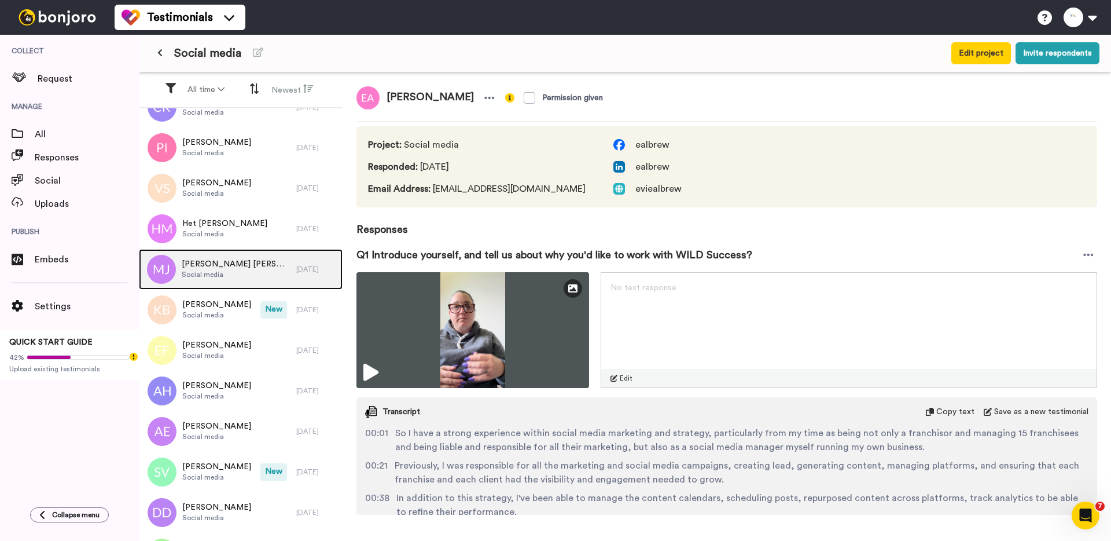
click at [207, 274] on span "Social media" at bounding box center [236, 274] width 109 height 9
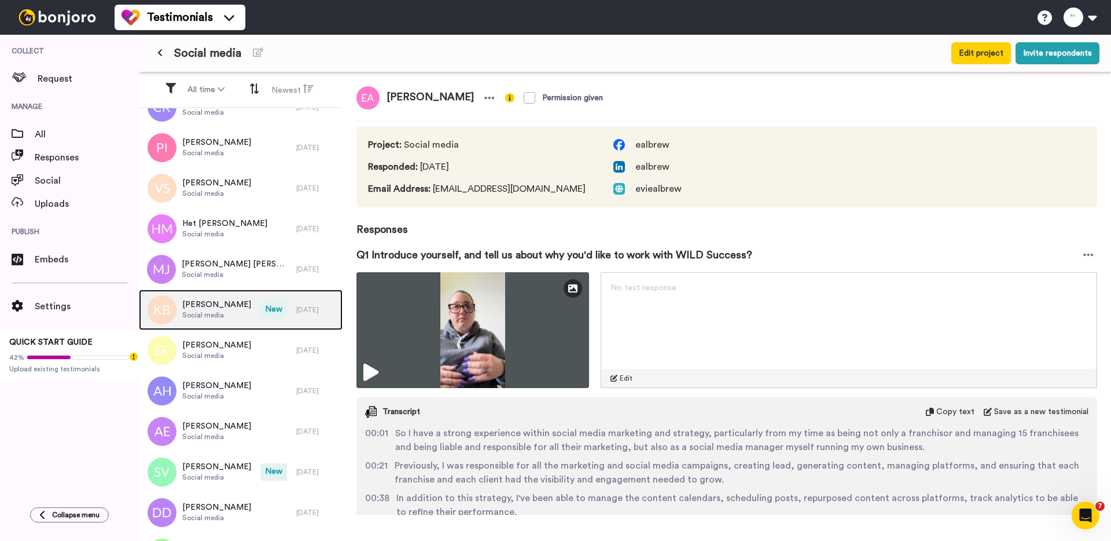
click at [204, 306] on span "Kyneta Bhoola-Twigger" at bounding box center [216, 305] width 69 height 12
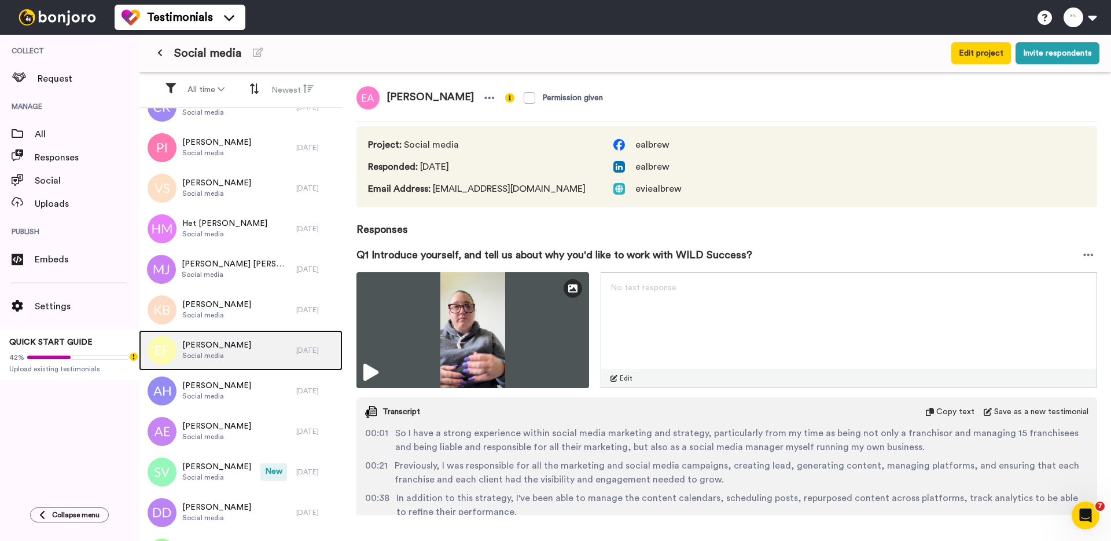
click at [201, 354] on span "Social media" at bounding box center [216, 355] width 69 height 9
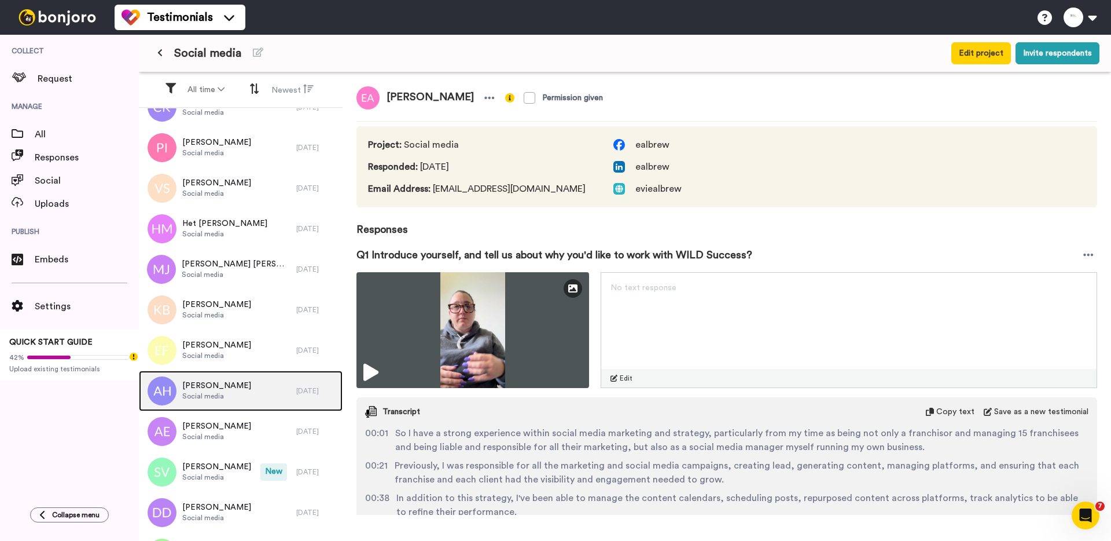
click at [200, 400] on span "Social media" at bounding box center [216, 395] width 69 height 9
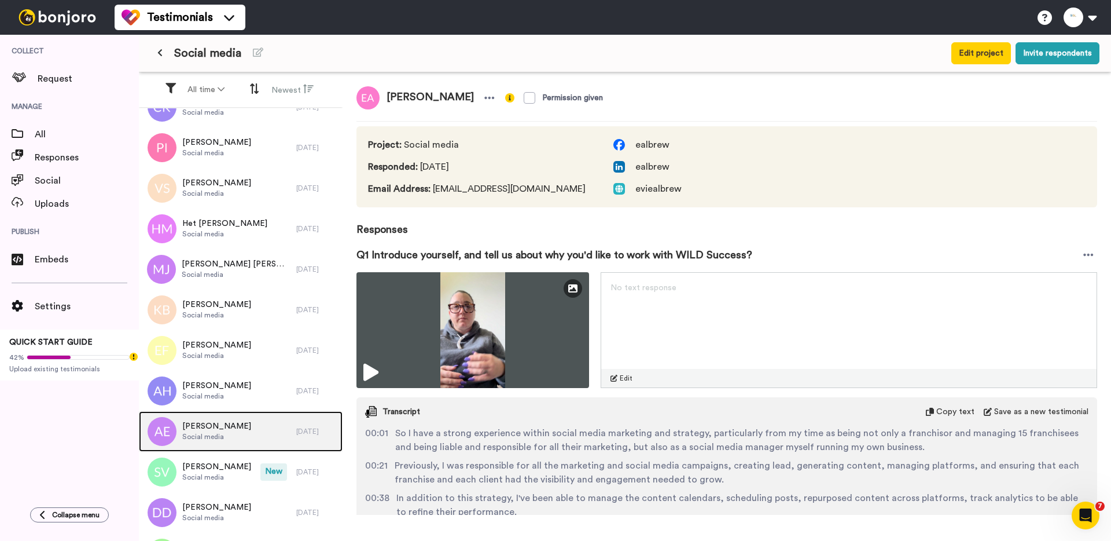
click at [200, 432] on span "Social media" at bounding box center [216, 436] width 69 height 9
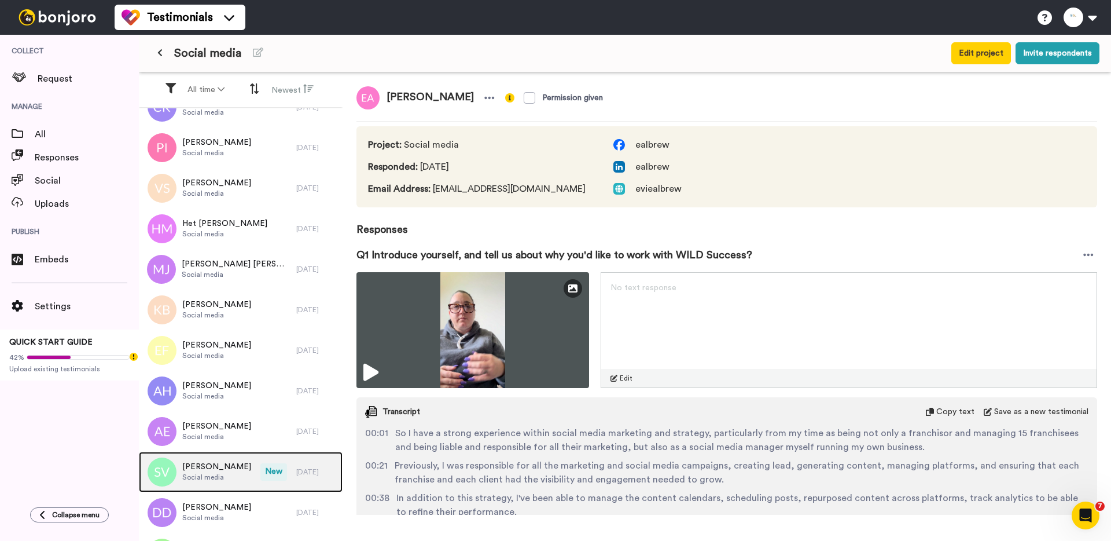
click at [199, 479] on span "Social media" at bounding box center [216, 476] width 69 height 9
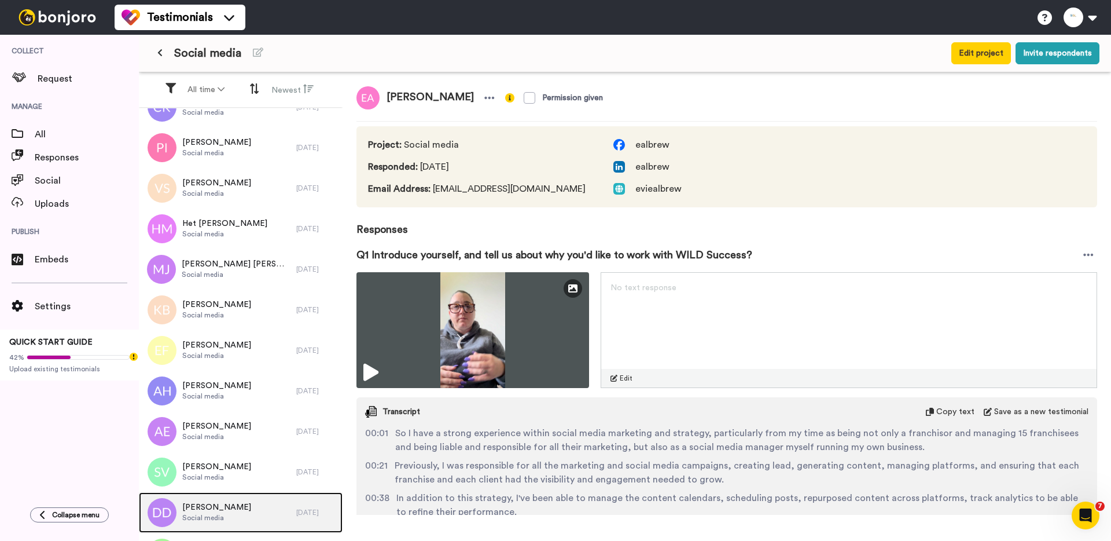
click at [200, 511] on span "Daisy Drake-Lee" at bounding box center [216, 507] width 69 height 12
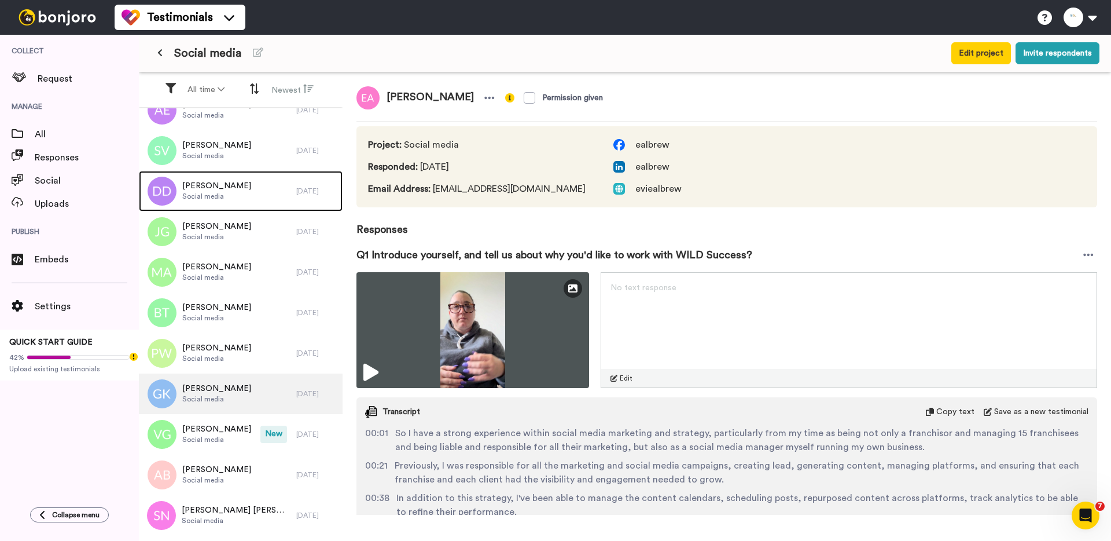
scroll to position [1555, 0]
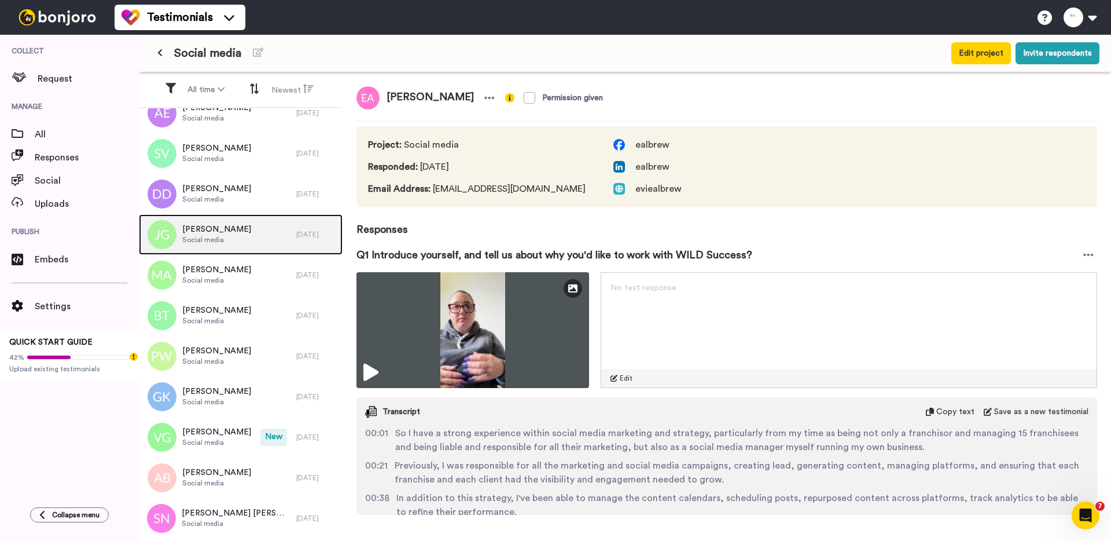
click at [208, 241] on span "Social media" at bounding box center [216, 239] width 69 height 9
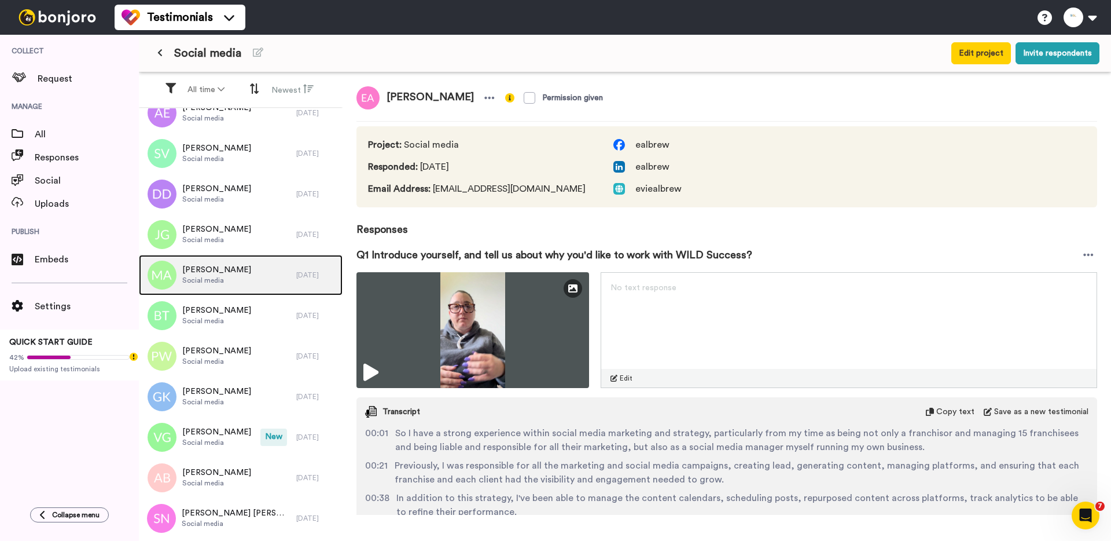
click at [207, 273] on span "Mercedes Aincioa" at bounding box center [216, 270] width 69 height 12
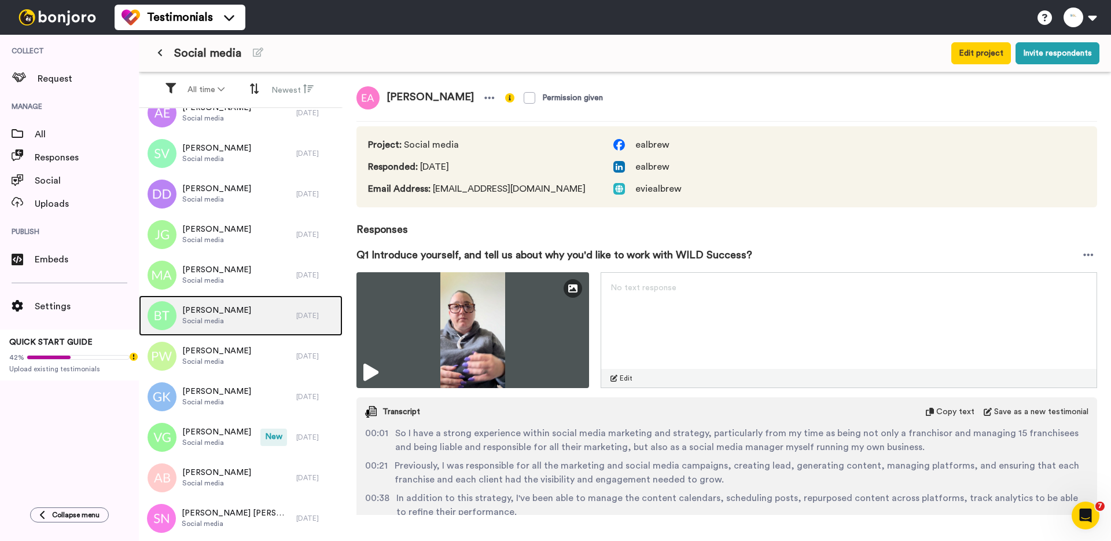
click at [207, 327] on div "Barjuan Theofano Evaprast Social media" at bounding box center [217, 315] width 157 height 41
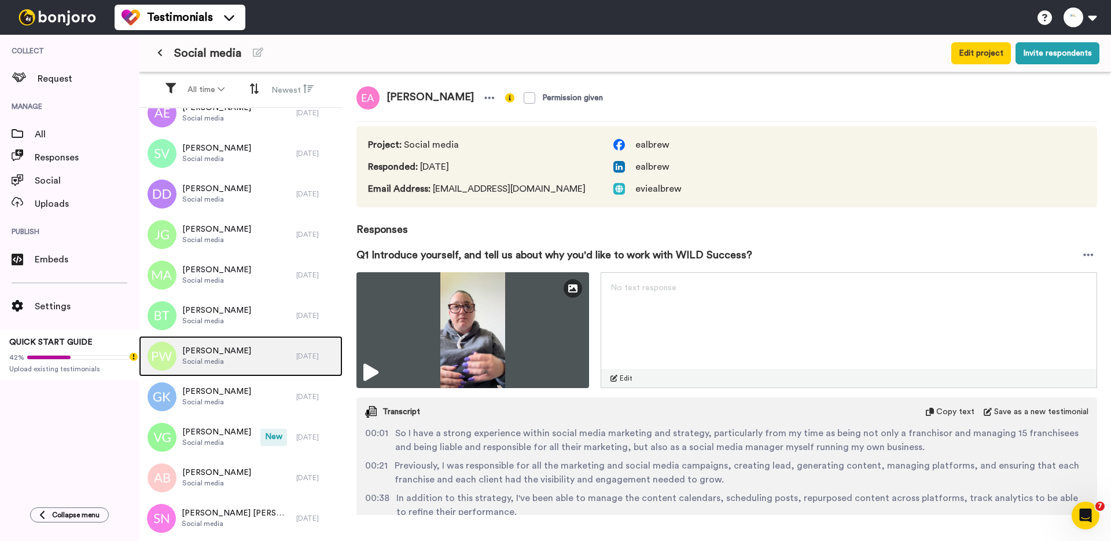
click at [207, 346] on span "Paris Wheeler" at bounding box center [216, 351] width 69 height 12
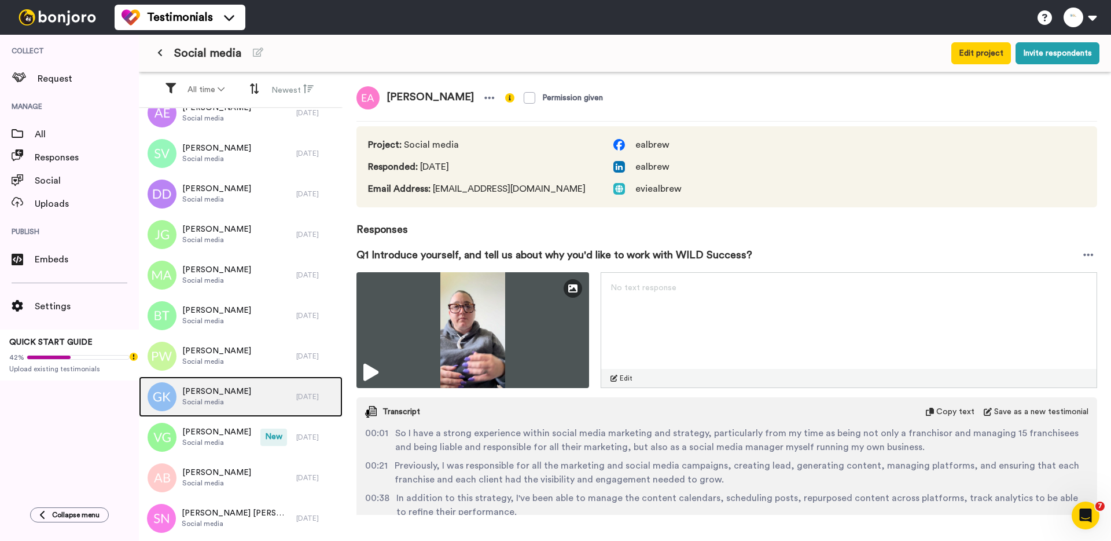
click at [207, 388] on span "Ghazal Kawar" at bounding box center [216, 391] width 69 height 12
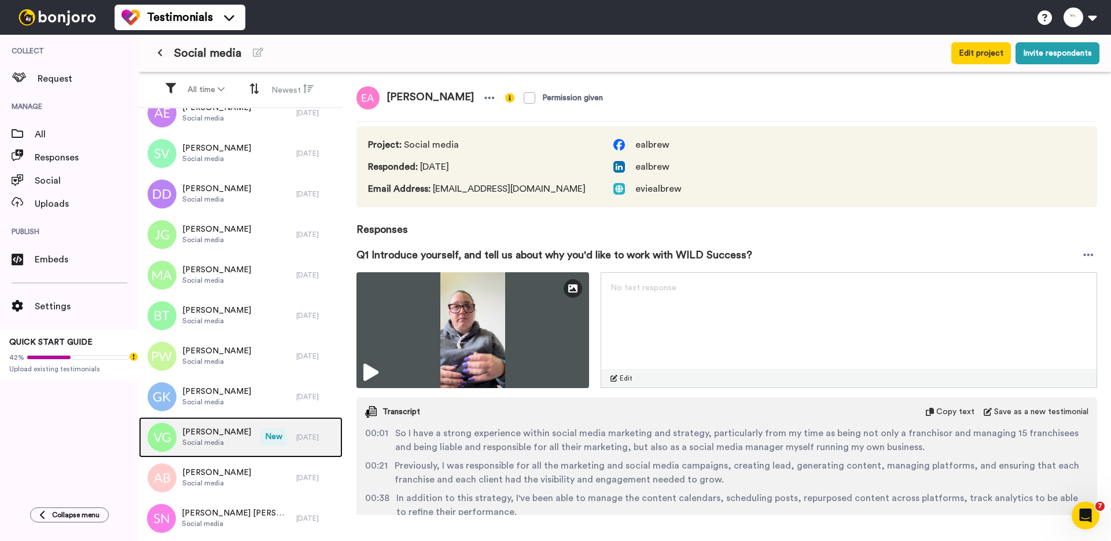
click at [204, 430] on span "Vanessa Greene" at bounding box center [216, 432] width 69 height 12
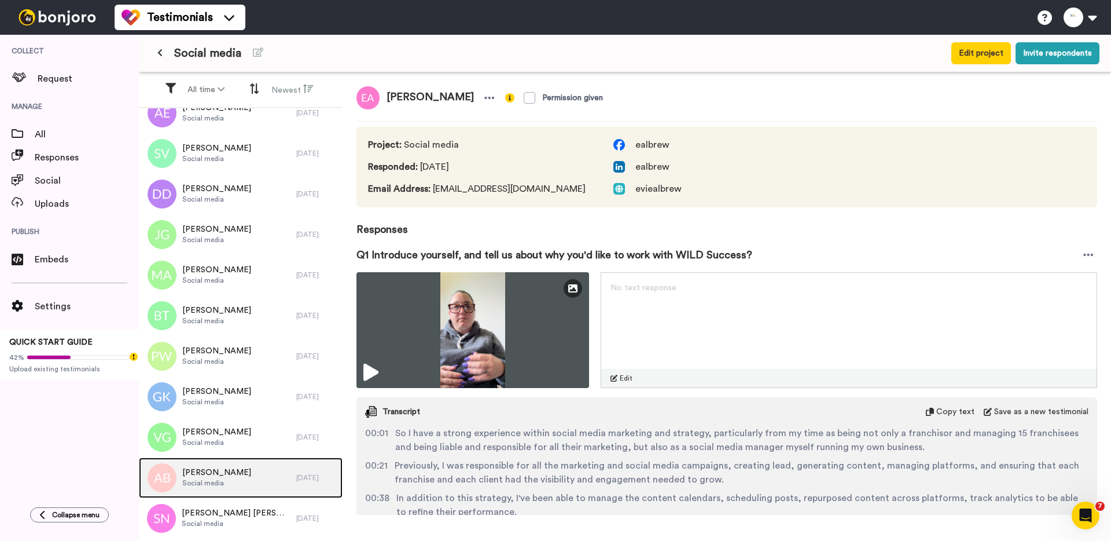
click at [205, 467] on span "Aimee Burrows" at bounding box center [216, 473] width 69 height 12
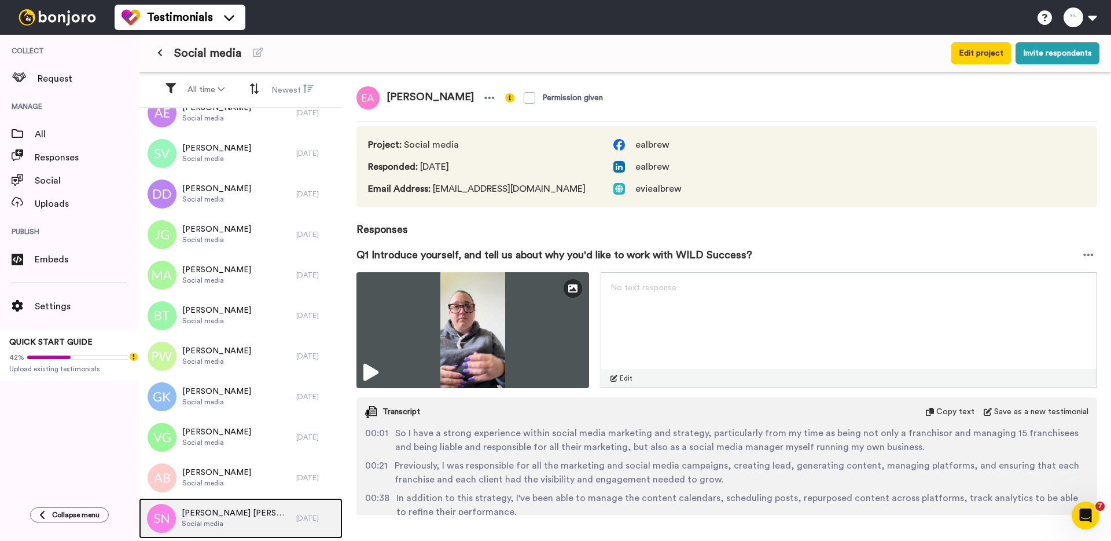
click at [204, 515] on span "Stephanie Ngina" at bounding box center [236, 513] width 109 height 12
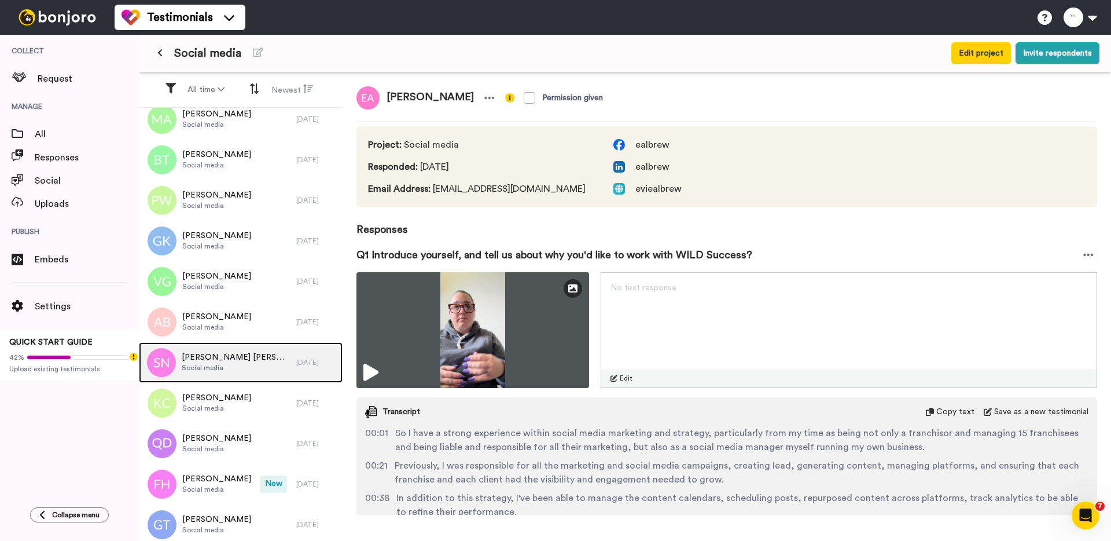
scroll to position [1754, 0]
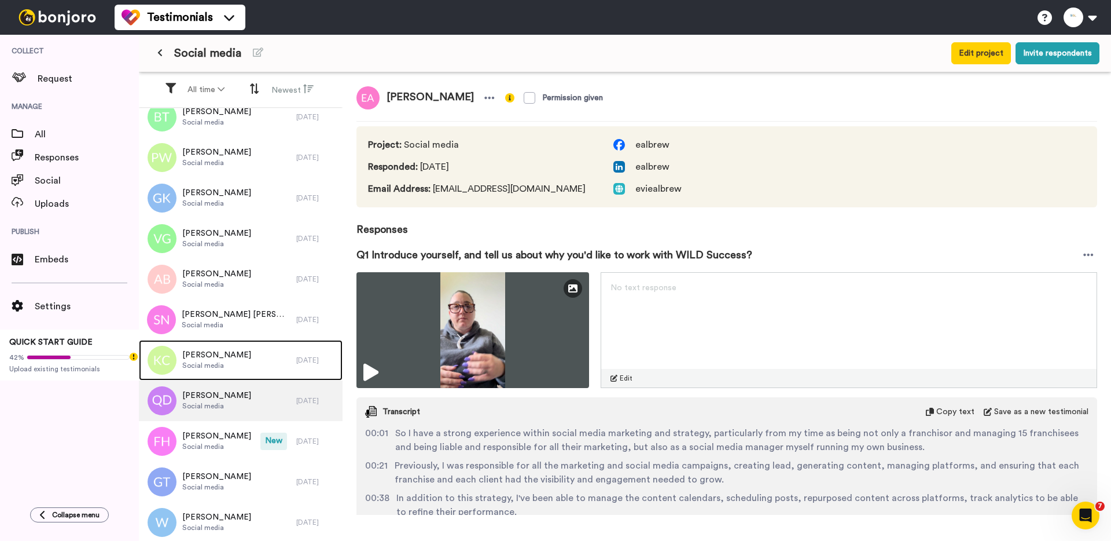
click at [210, 361] on span "Social media" at bounding box center [216, 365] width 69 height 9
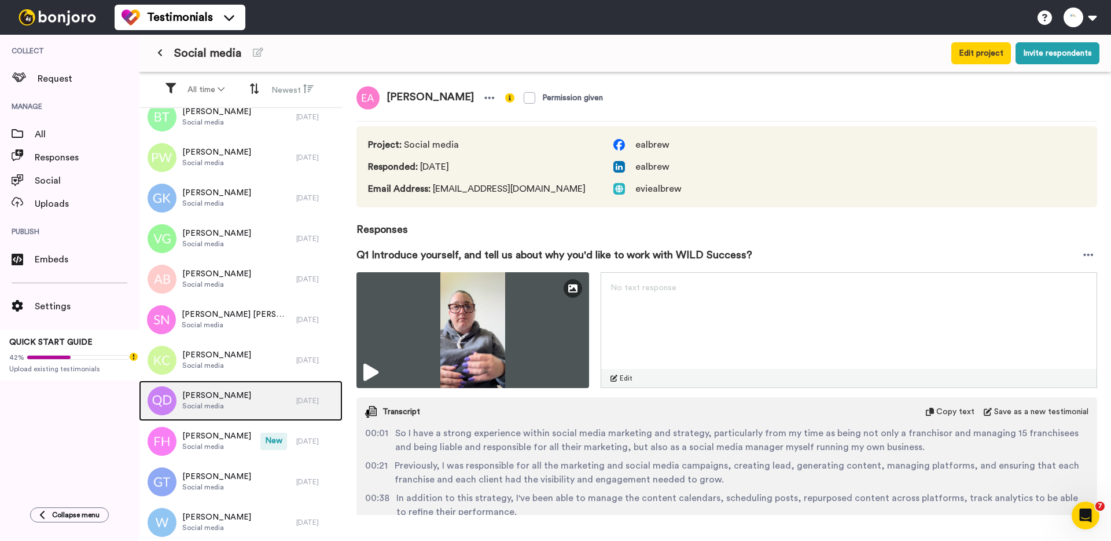
click at [205, 407] on span "Social media" at bounding box center [216, 405] width 69 height 9
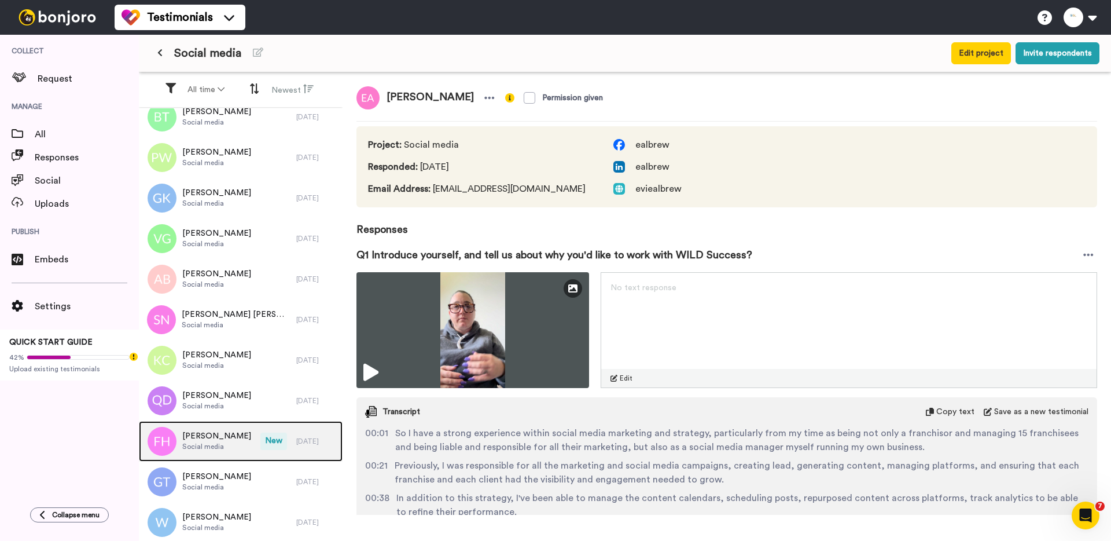
click at [204, 435] on span "Felicia Harefa" at bounding box center [216, 436] width 69 height 12
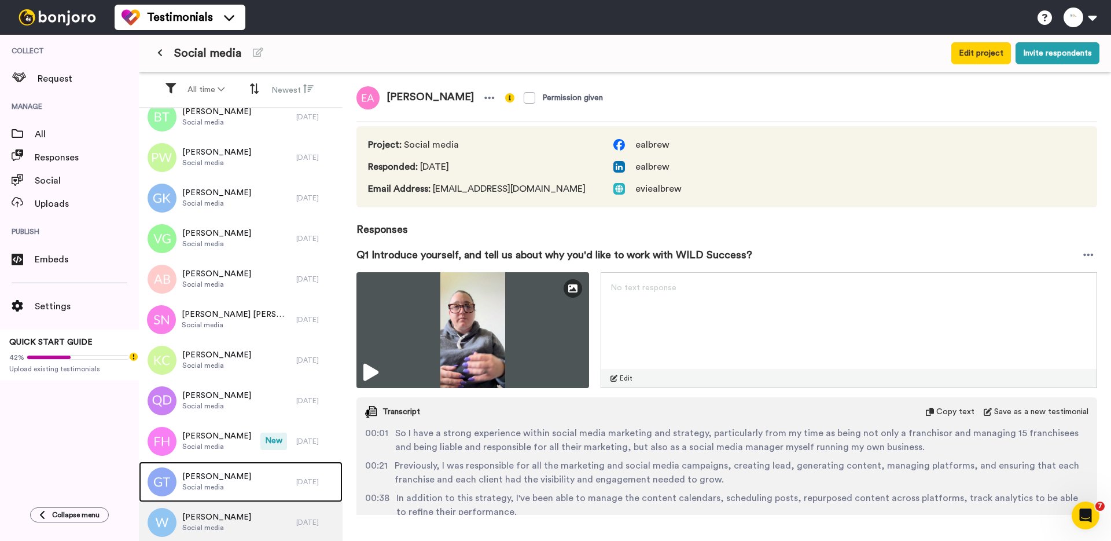
click at [204, 488] on span "Social media" at bounding box center [216, 486] width 69 height 9
click at [204, 517] on span "Wendy" at bounding box center [216, 517] width 69 height 12
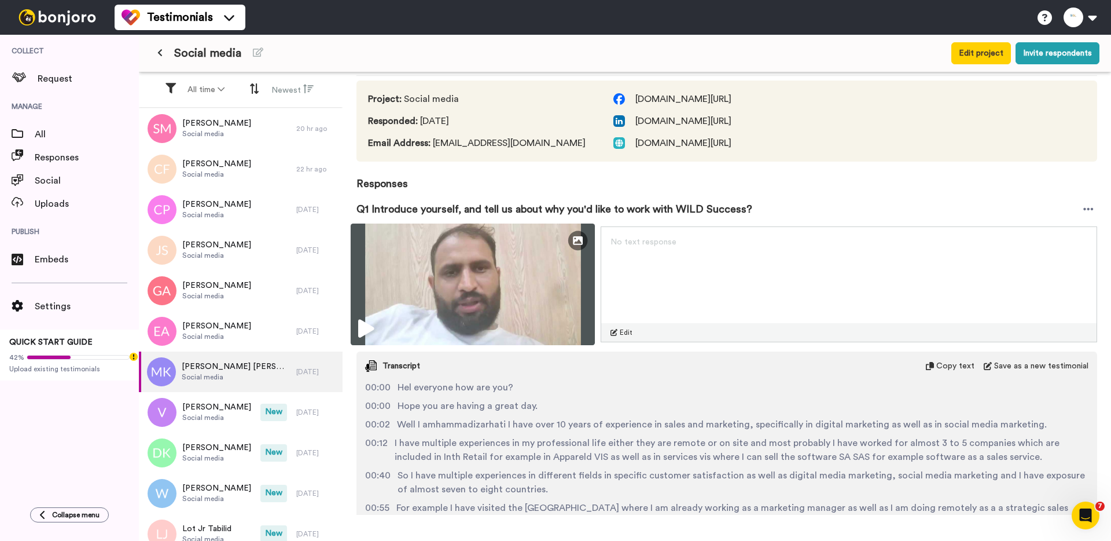
scroll to position [87, 0]
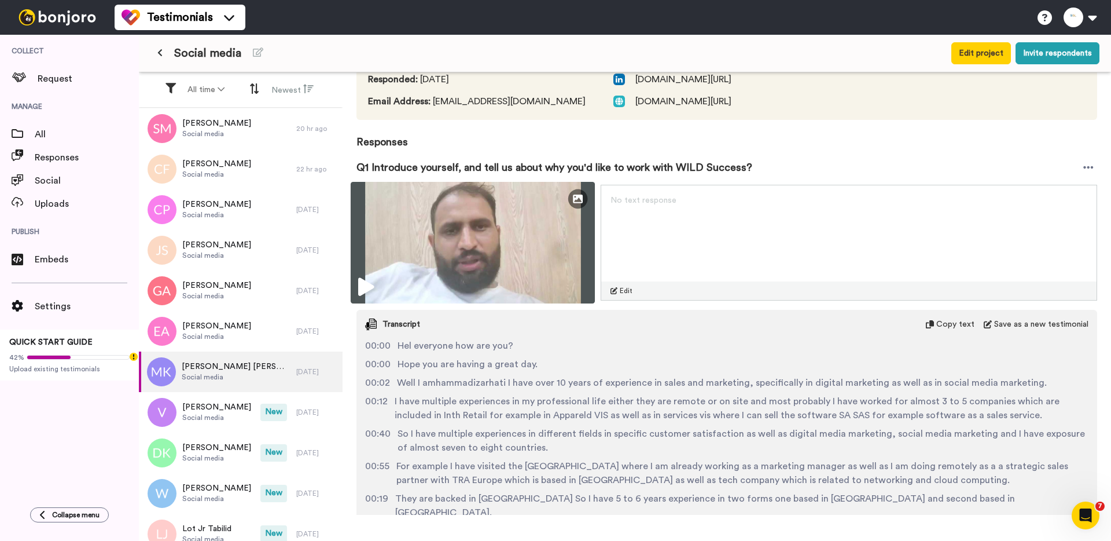
click at [451, 247] on img at bounding box center [473, 243] width 244 height 122
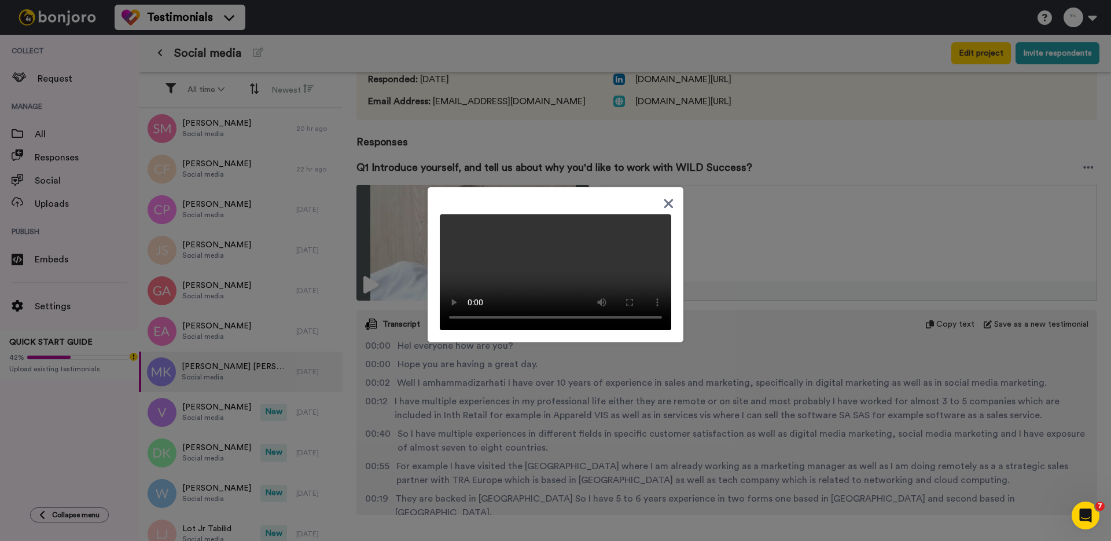
drag, startPoint x: 453, startPoint y: 135, endPoint x: 439, endPoint y: 167, distance: 34.7
click at [453, 135] on div at bounding box center [555, 270] width 1111 height 541
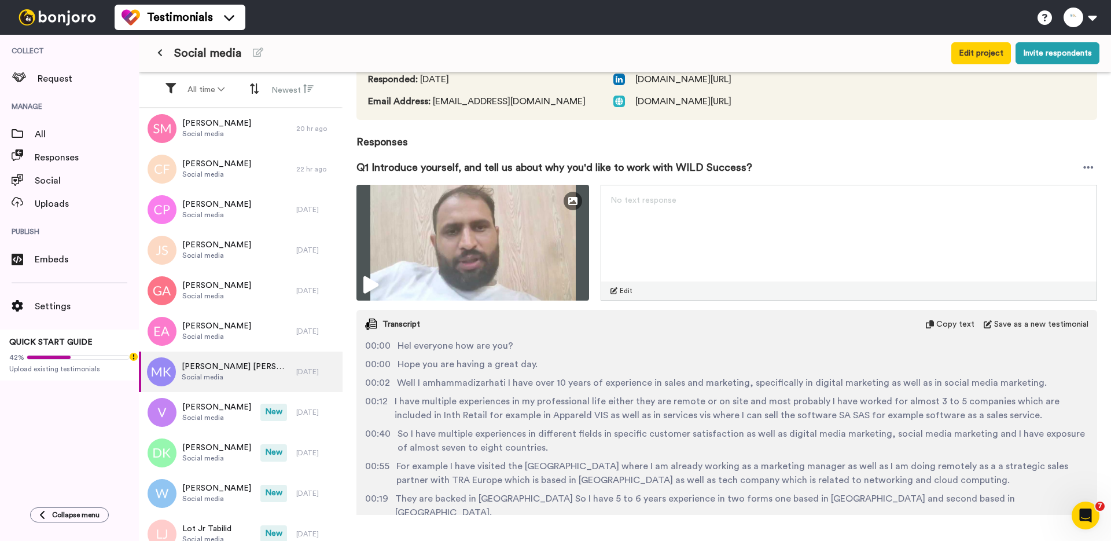
click at [439, 167] on div at bounding box center [555, 270] width 1111 height 541
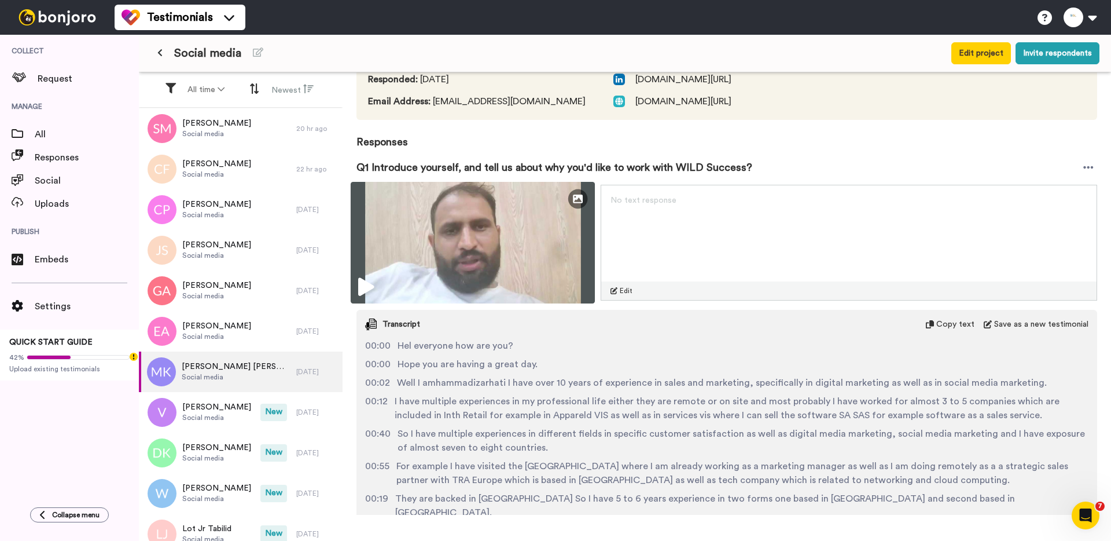
click at [429, 246] on img at bounding box center [473, 243] width 244 height 122
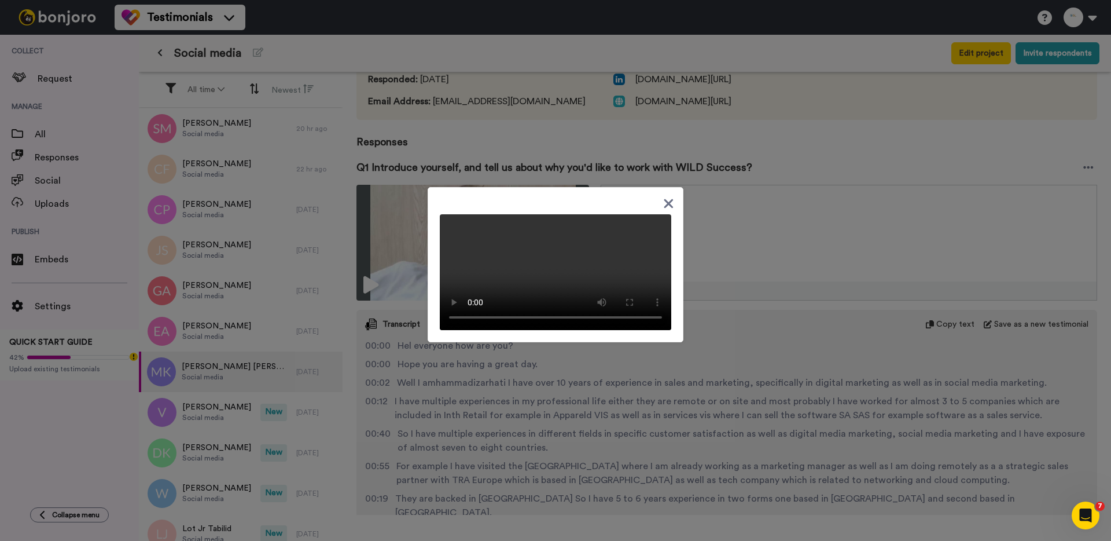
click at [439, 145] on div at bounding box center [555, 270] width 1111 height 541
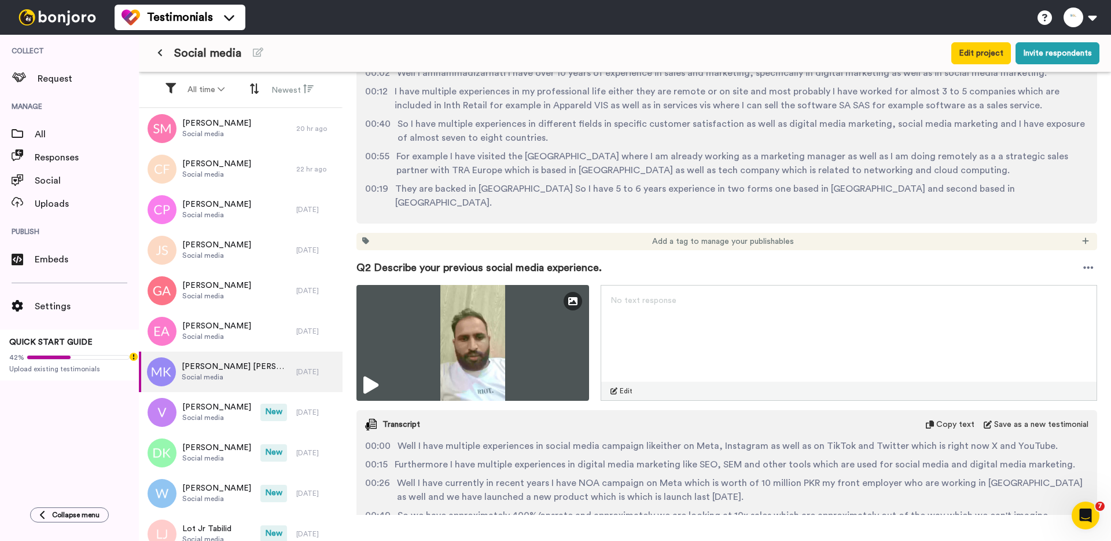
scroll to position [623, 0]
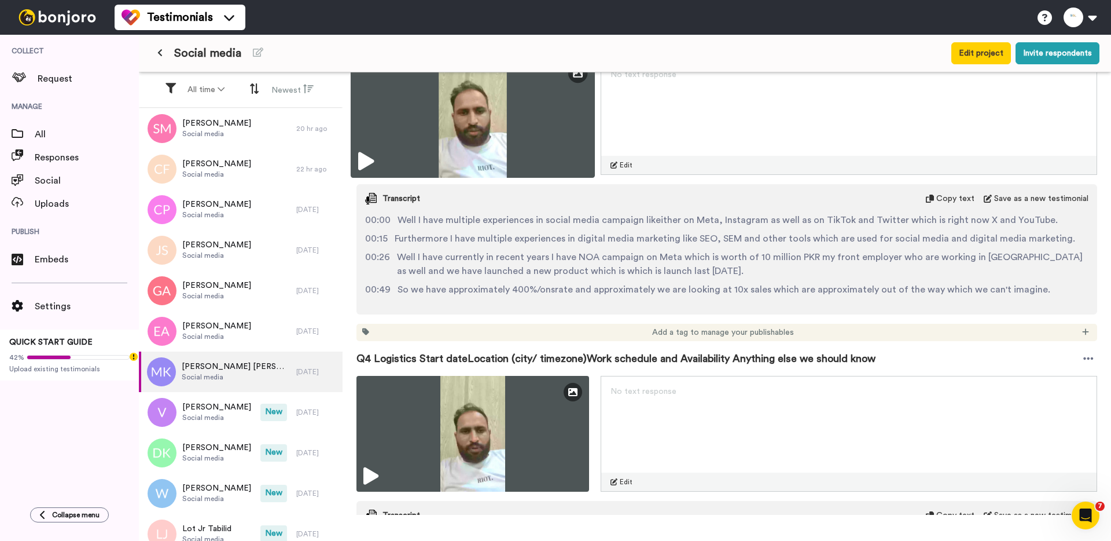
click at [431, 136] on img at bounding box center [473, 117] width 244 height 122
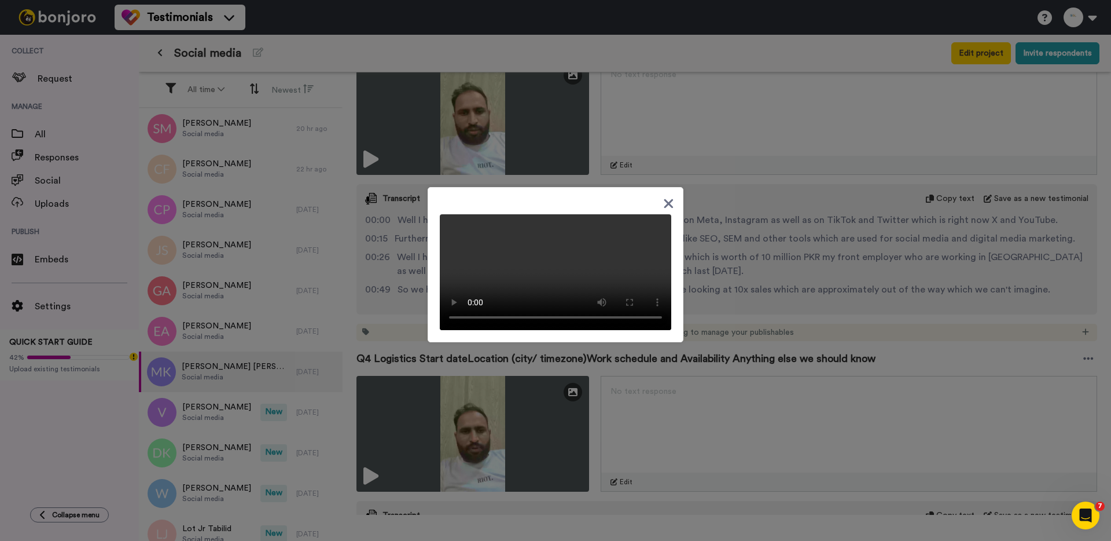
click at [405, 249] on div at bounding box center [555, 270] width 1111 height 541
